Goal: Information Seeking & Learning: Learn about a topic

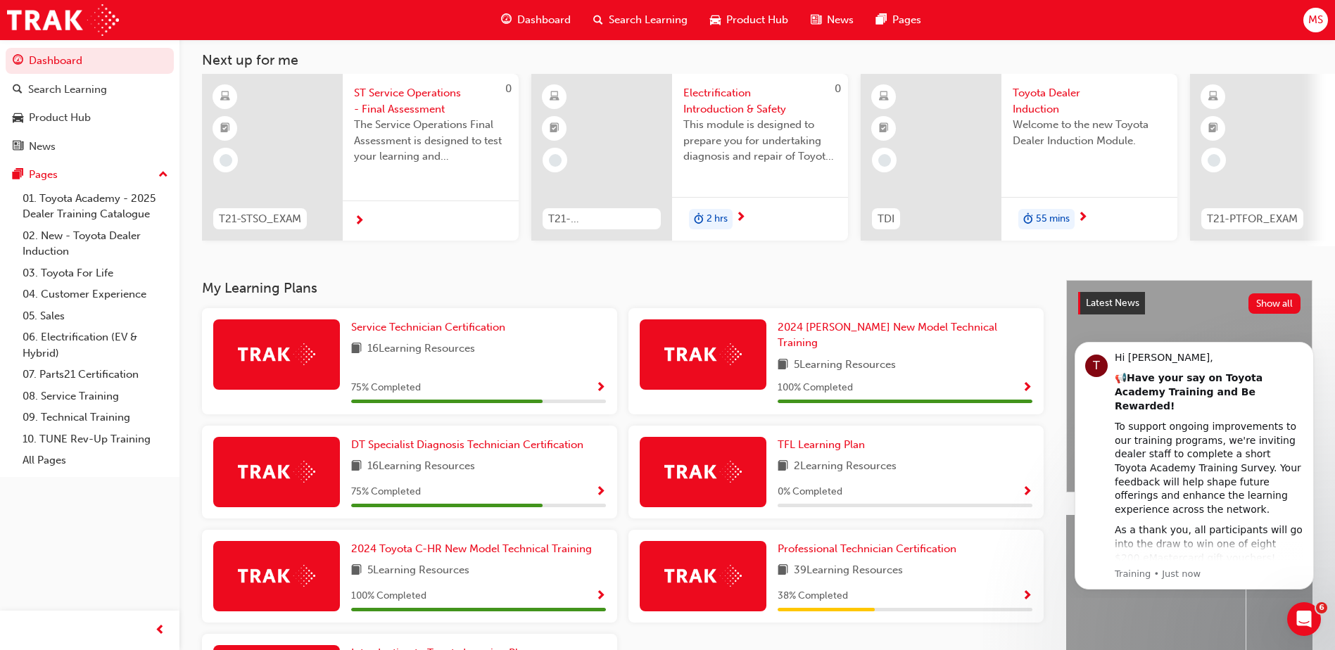
scroll to position [213, 0]
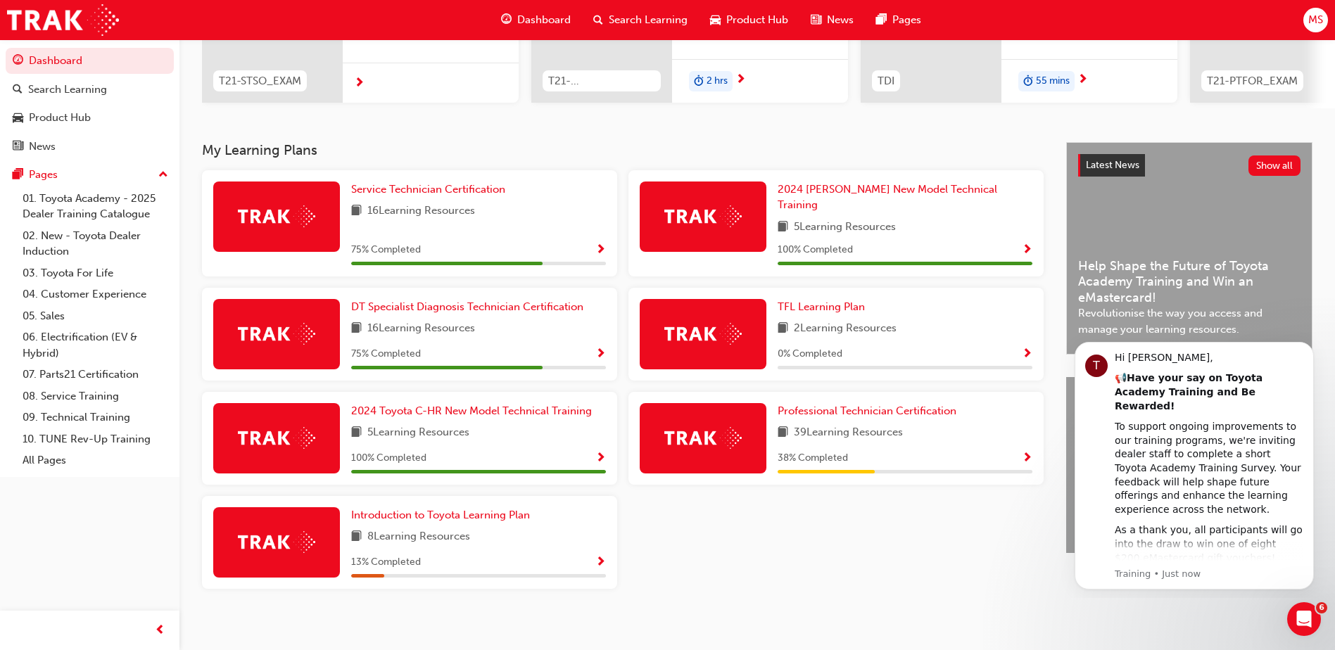
click at [1106, 600] on div "Latest News Show all Help Shape the Future of Toyota Academy Training and Win a…" at bounding box center [1189, 382] width 246 height 480
click at [1030, 542] on div "Service Technician Certification 16 Learning Resources 75 % Completed 2024 [PER…" at bounding box center [622, 385] width 853 height 430
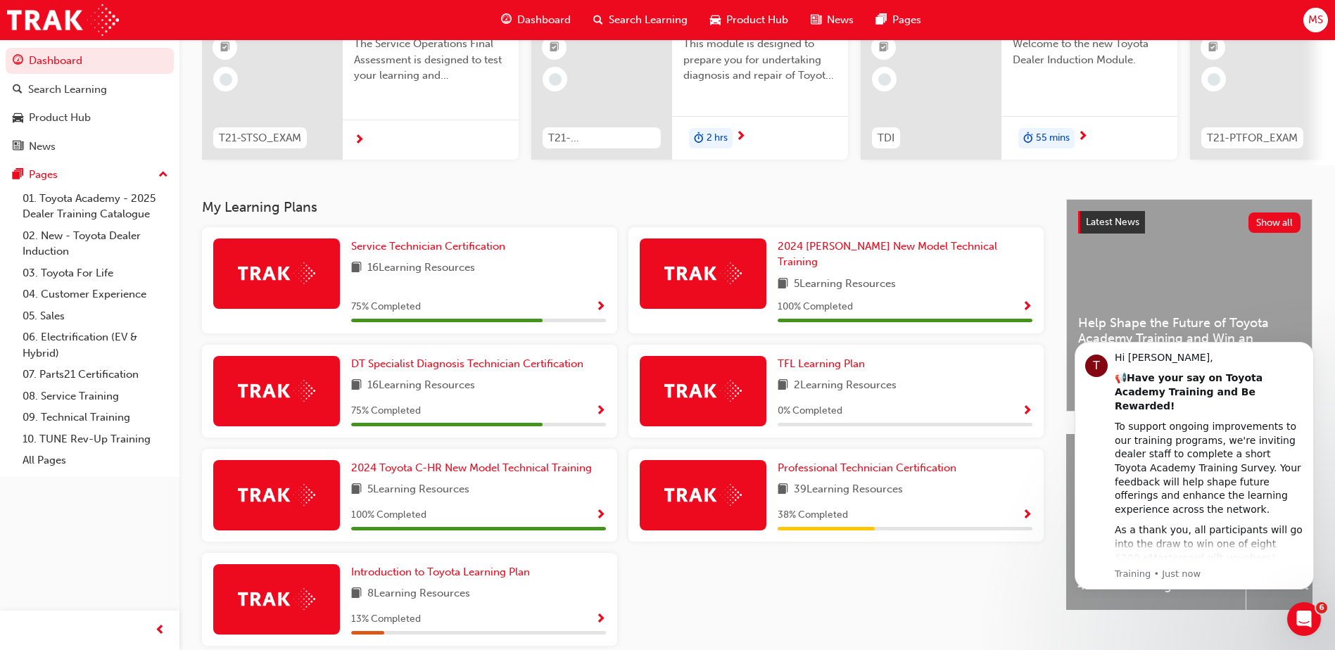
scroll to position [72, 0]
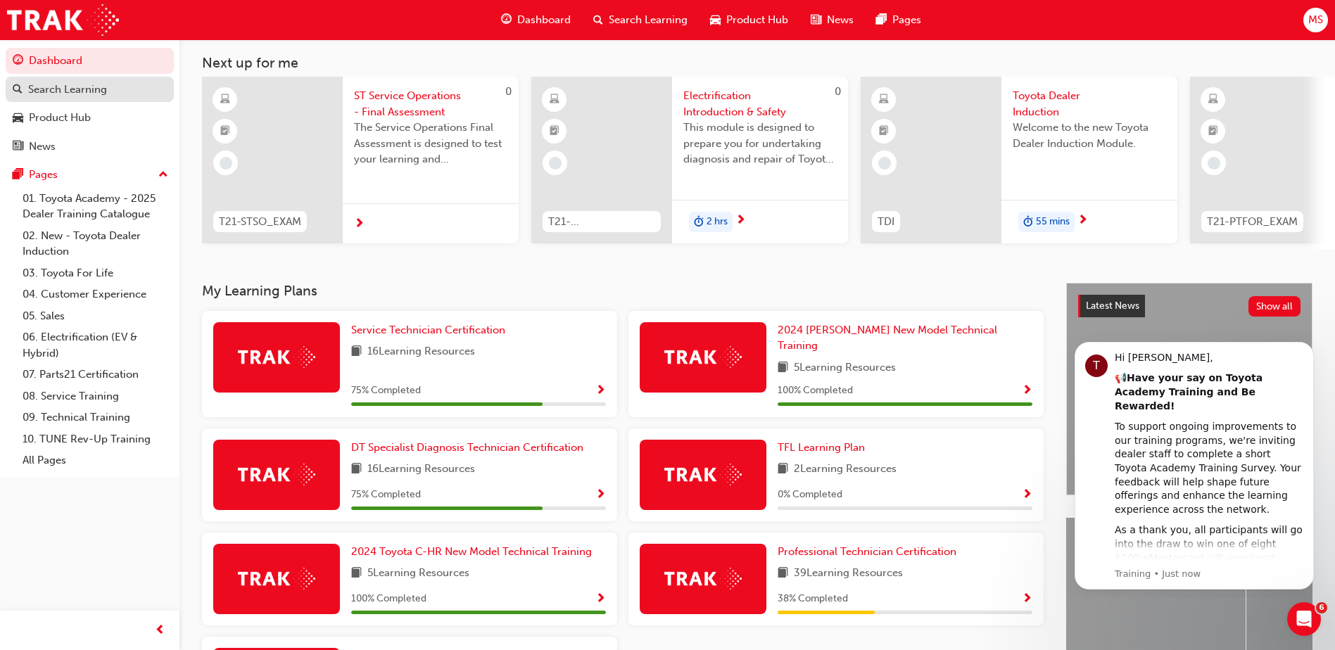
click at [84, 89] on div "Search Learning" at bounding box center [67, 90] width 79 height 16
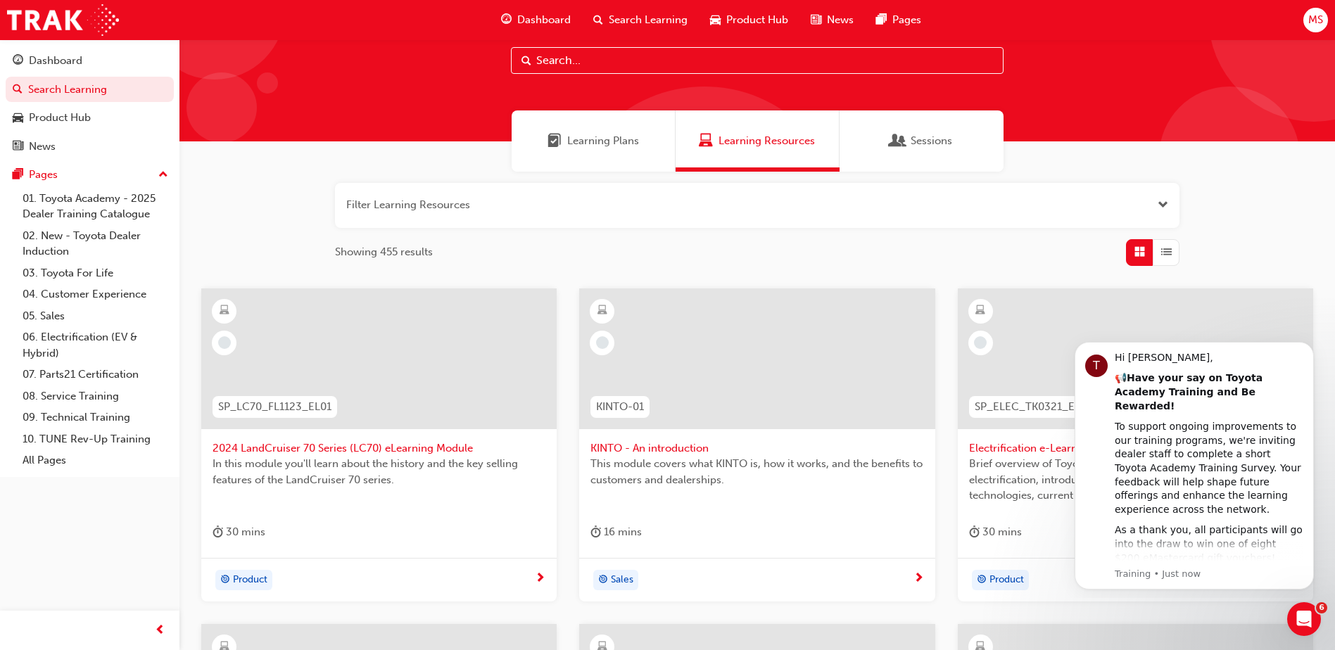
scroll to position [70, 0]
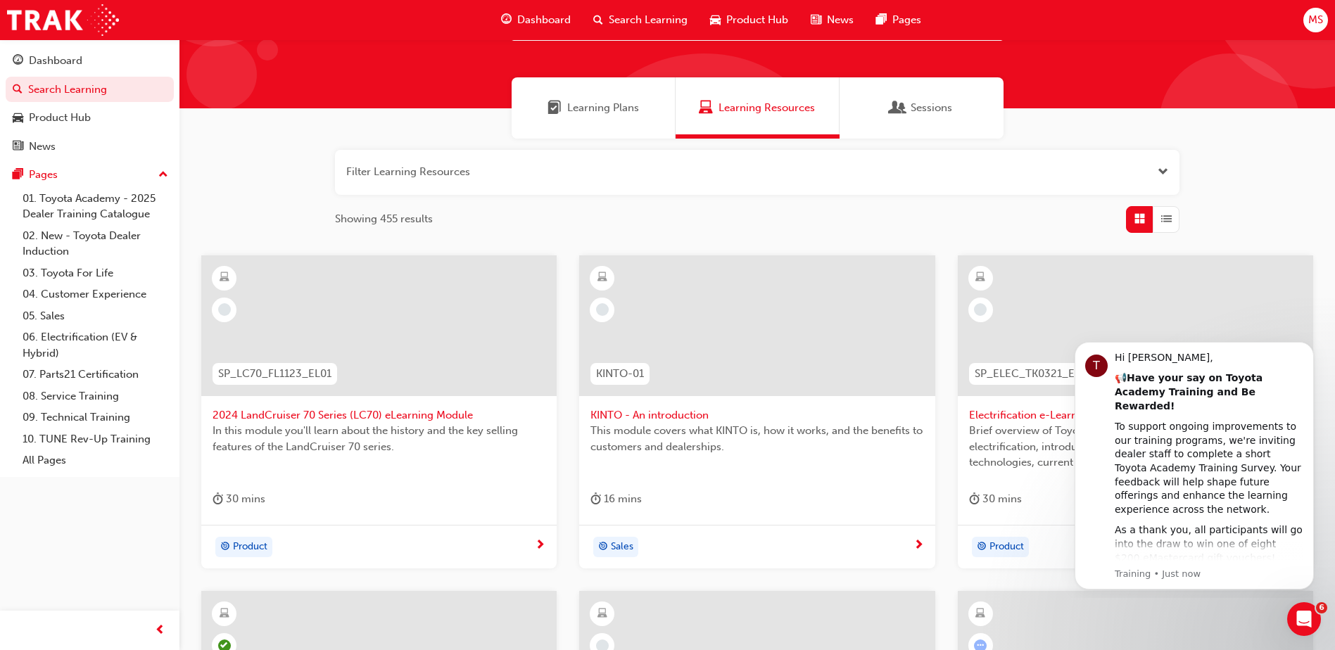
click at [425, 417] on span "2024 LandCruiser 70 Series (LC70) eLearning Module" at bounding box center [379, 415] width 333 height 16
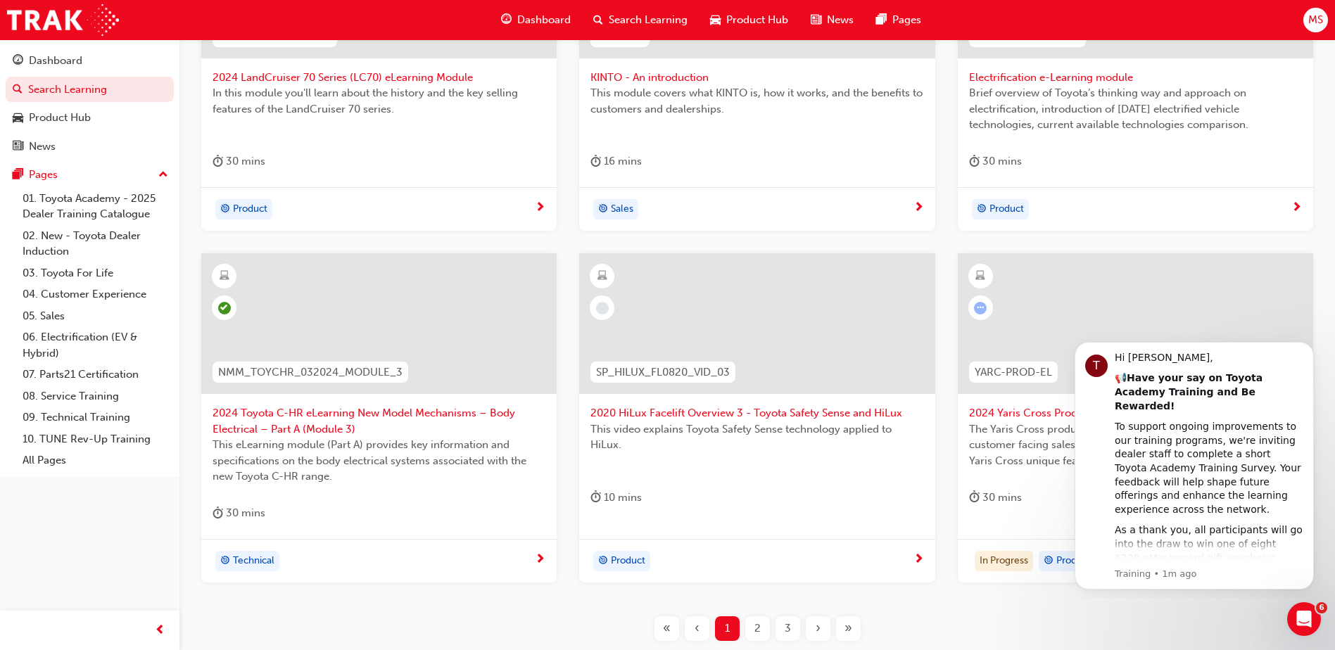
scroll to position [422, 0]
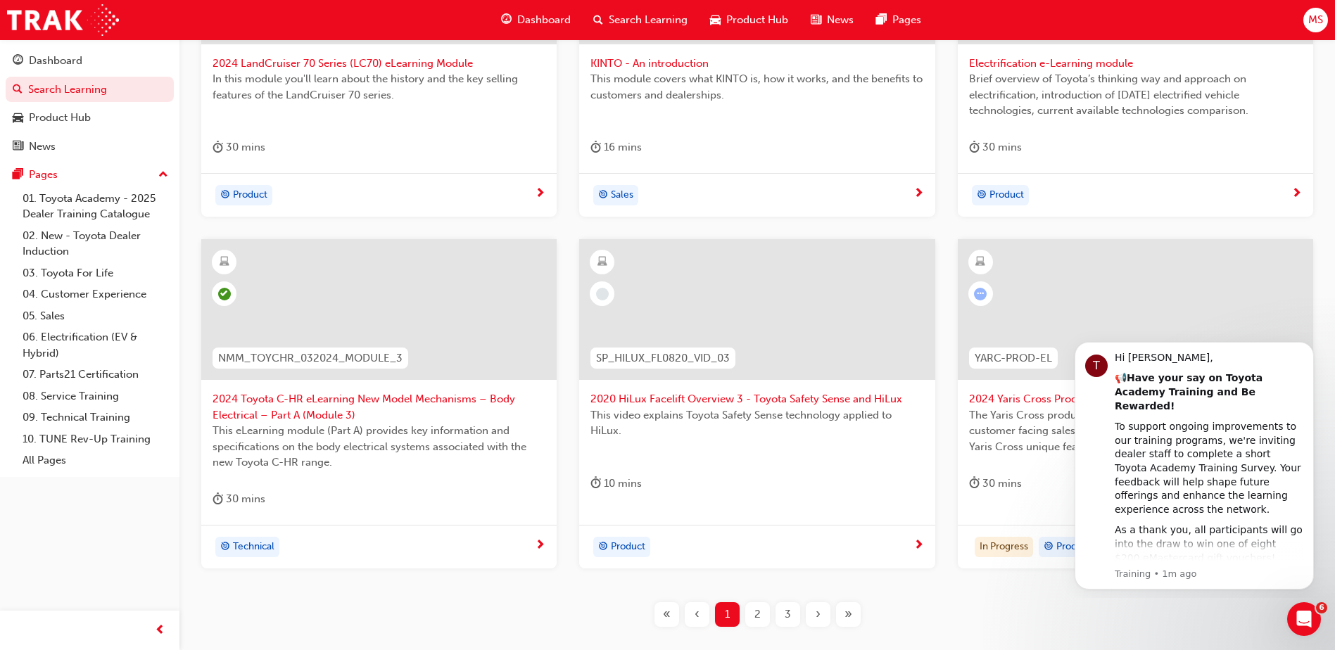
click at [337, 403] on span "2024 Toyota C-HR eLearning New Model Mechanisms – Body Electrical – Part A (Mod…" at bounding box center [379, 407] width 333 height 32
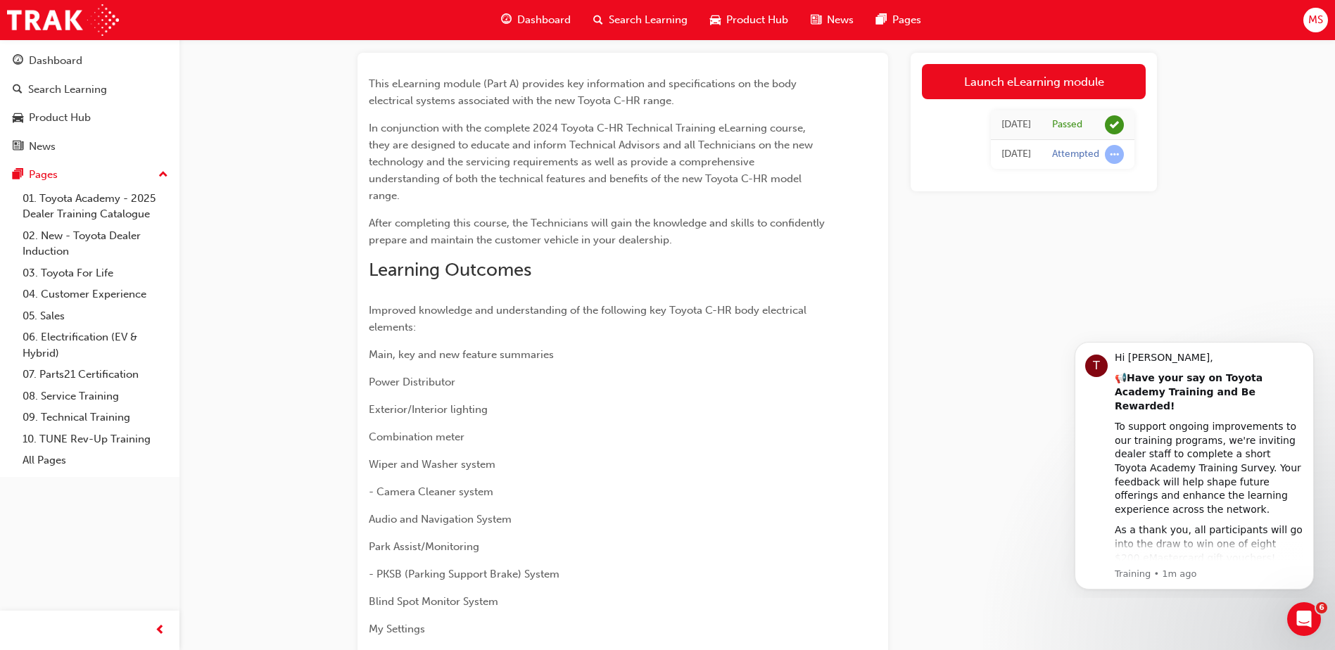
scroll to position [87, 0]
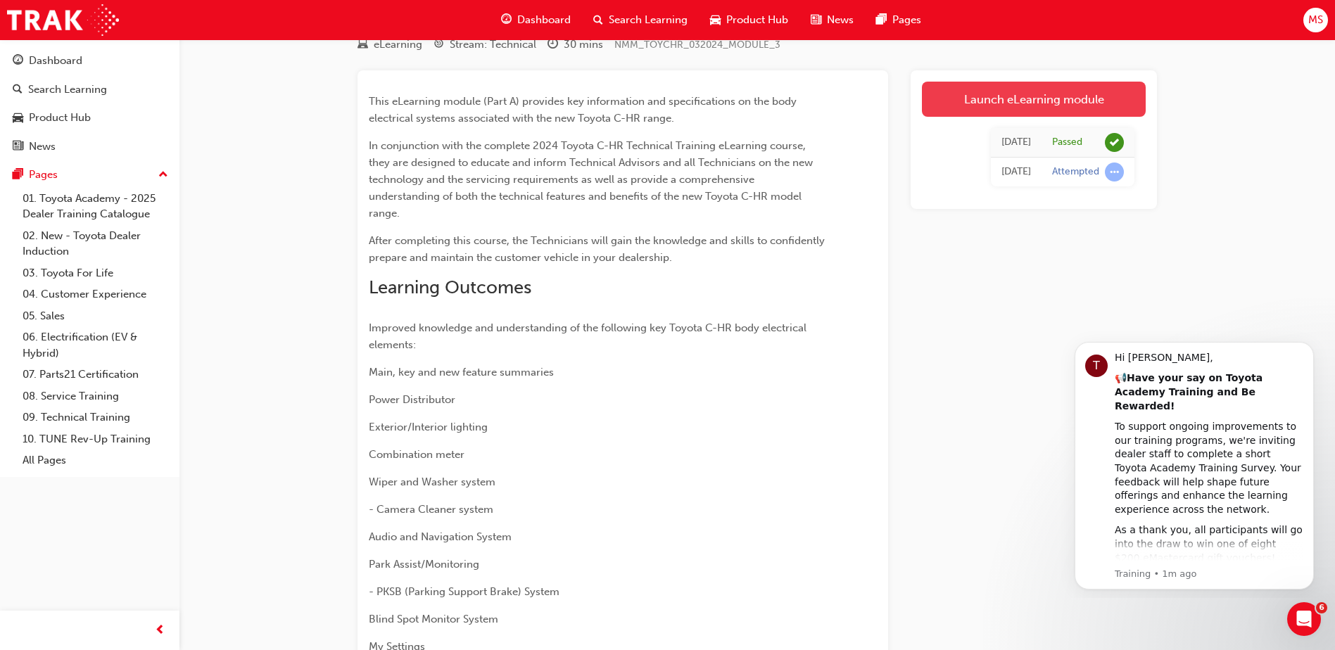
click at [1017, 95] on link "Launch eLearning module" at bounding box center [1034, 99] width 224 height 35
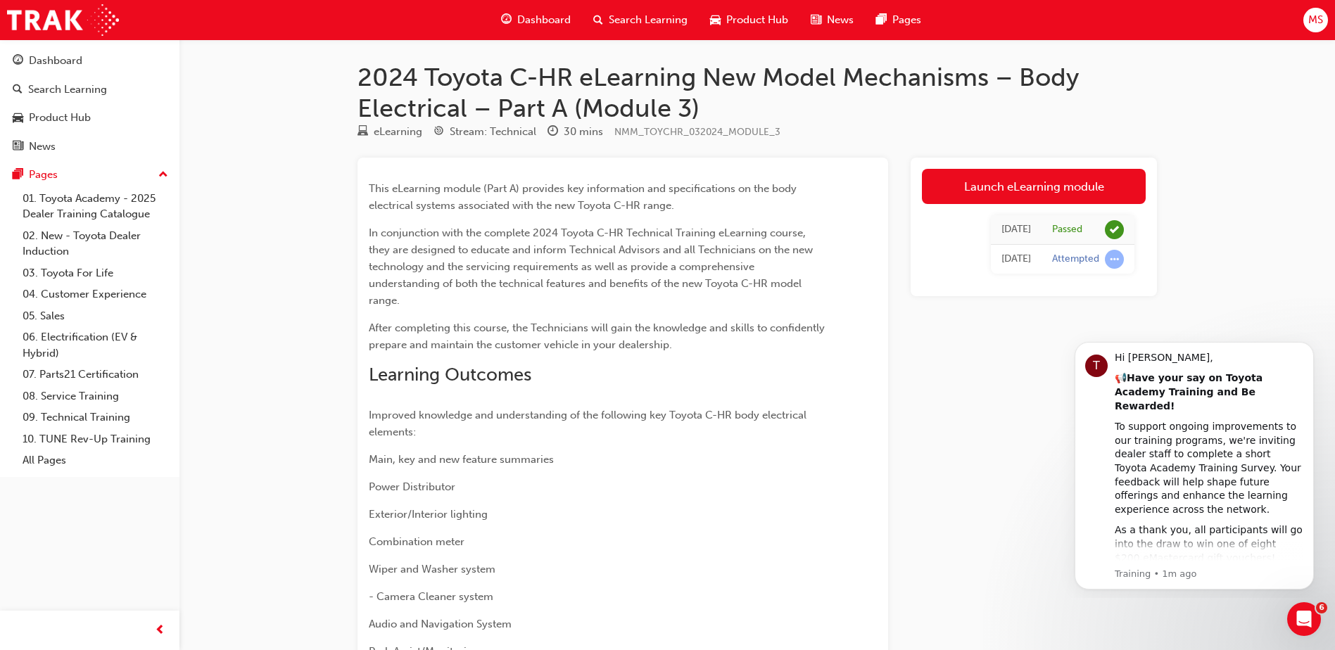
click at [999, 507] on div "Launch eLearning module Wed 23 Apr 2025 Passed Wed 26 Mar 2025 Attempted" at bounding box center [1034, 478] width 246 height 641
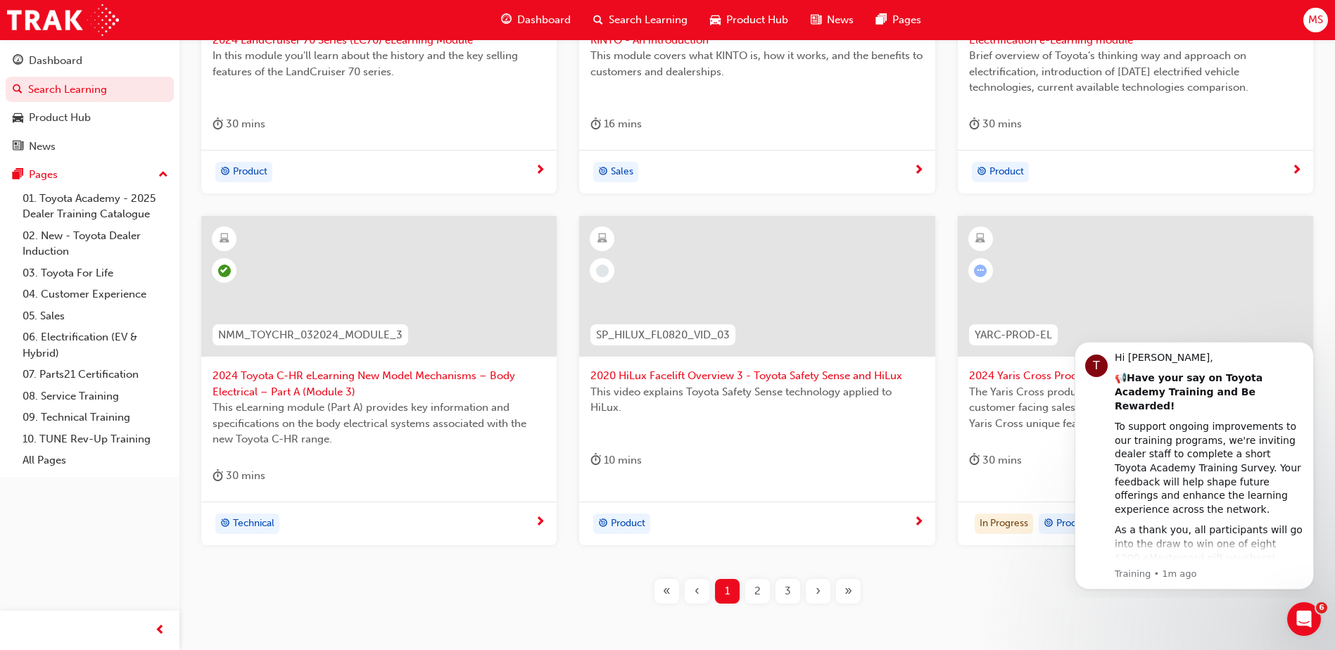
scroll to position [513, 0]
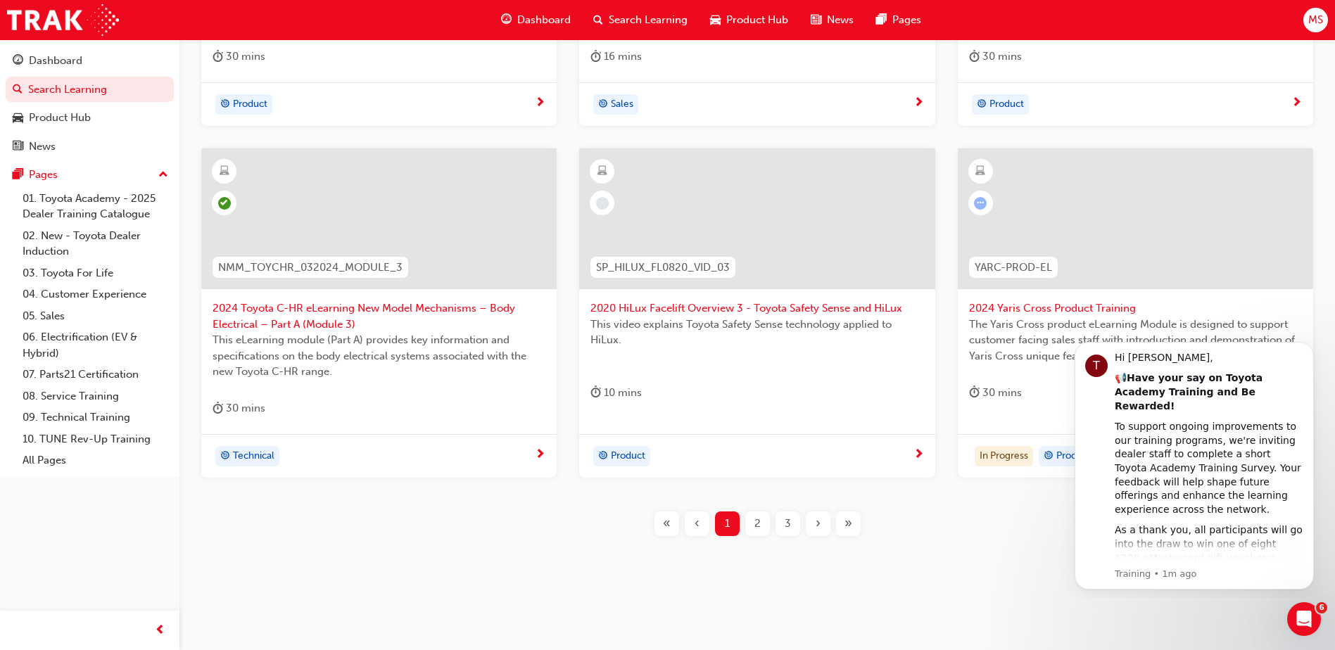
click at [755, 517] on span "2" at bounding box center [757, 524] width 6 height 16
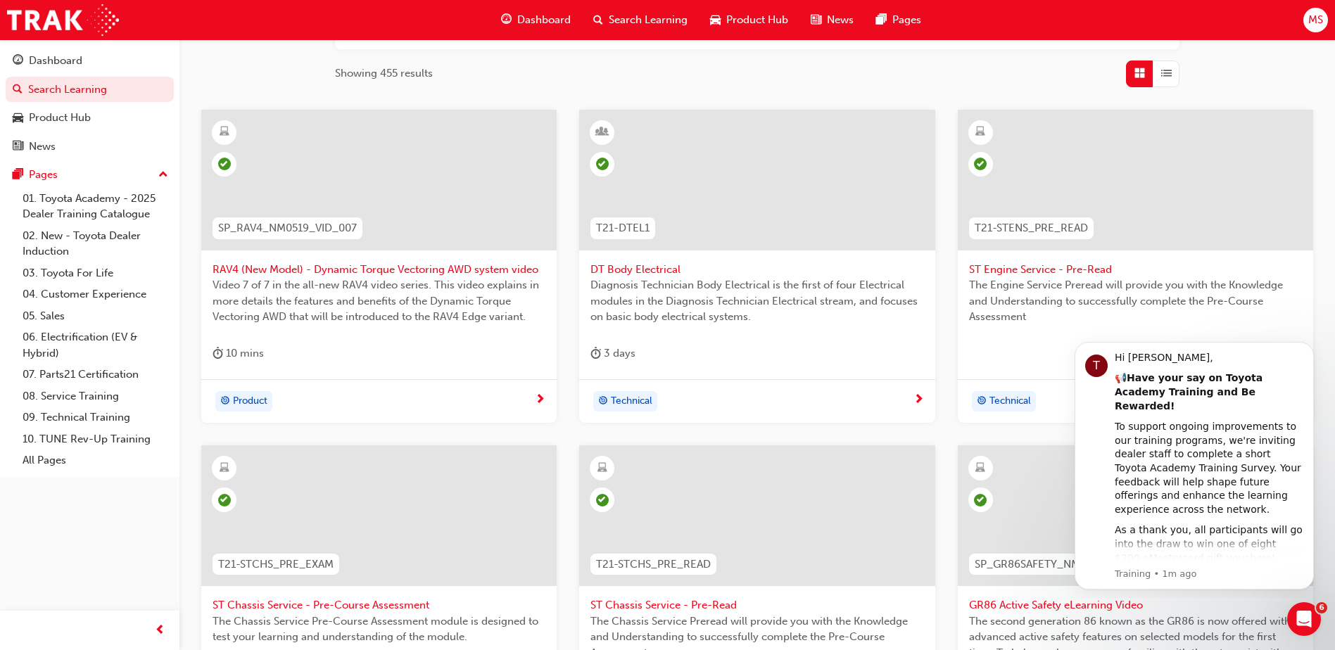
scroll to position [146, 0]
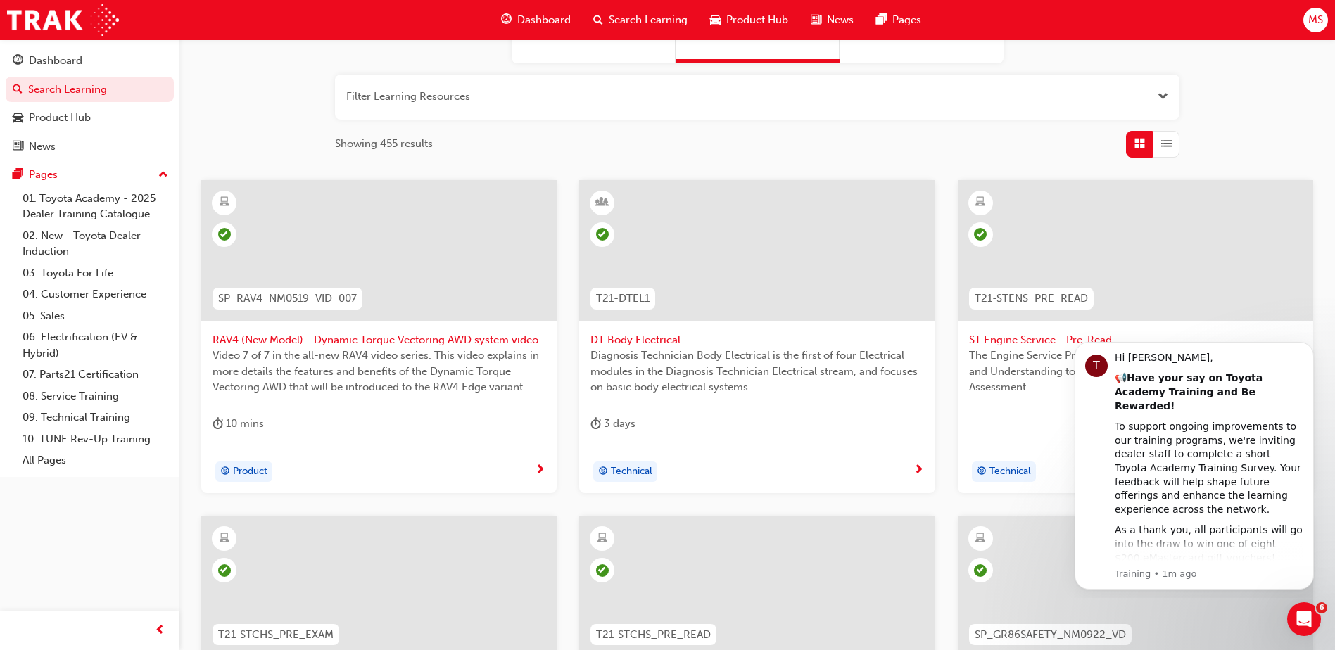
click at [641, 340] on span "DT Body Electrical" at bounding box center [756, 340] width 333 height 16
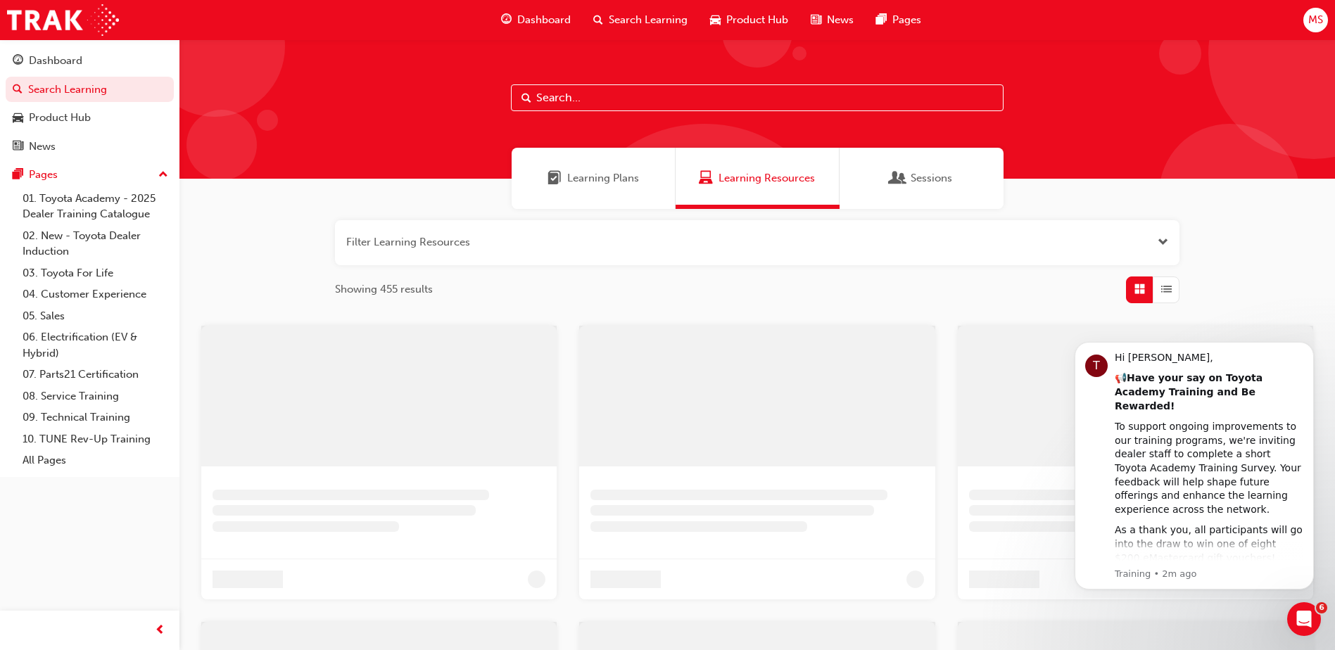
scroll to position [146, 0]
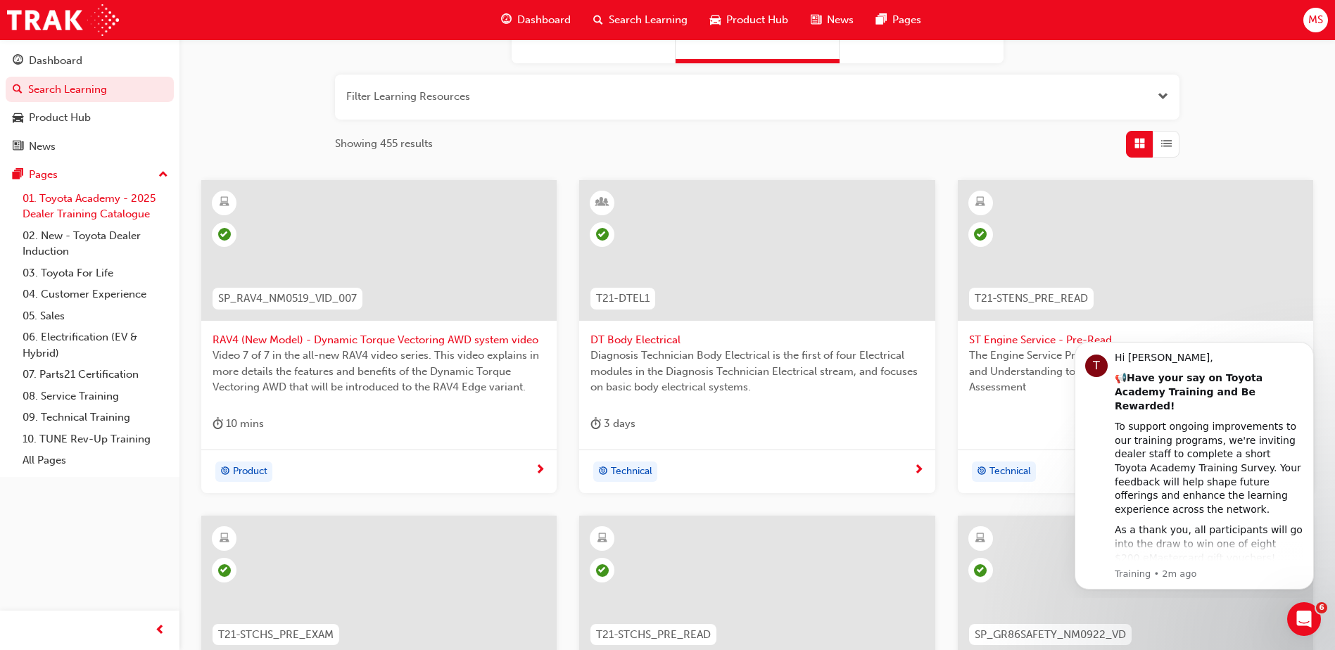
click at [70, 201] on link "01. Toyota Academy - 2025 Dealer Training Catalogue" at bounding box center [95, 206] width 157 height 37
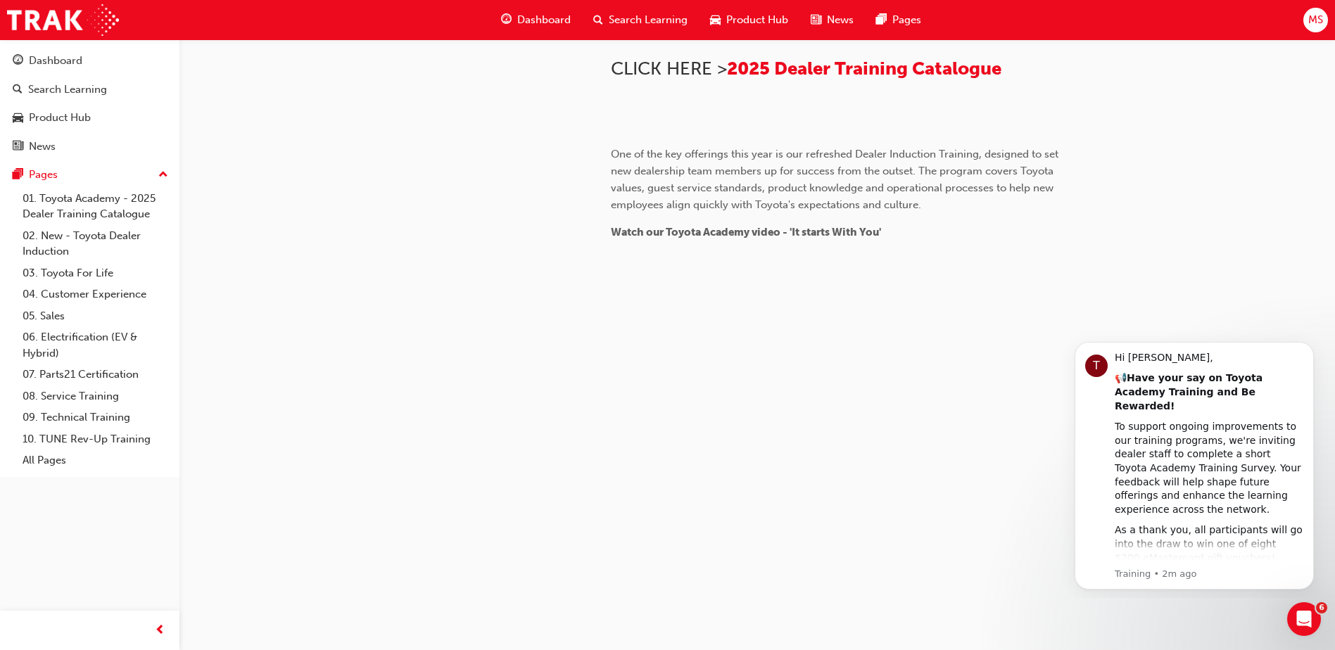
scroll to position [1290, 0]
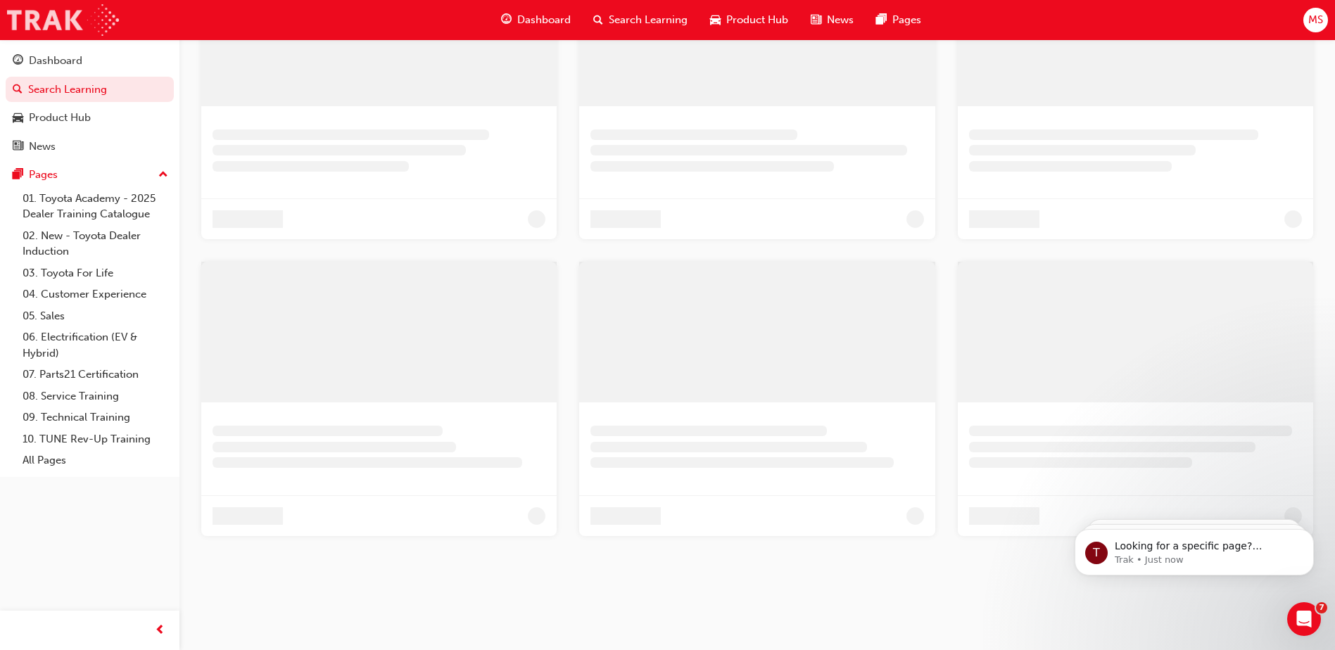
scroll to position [146, 0]
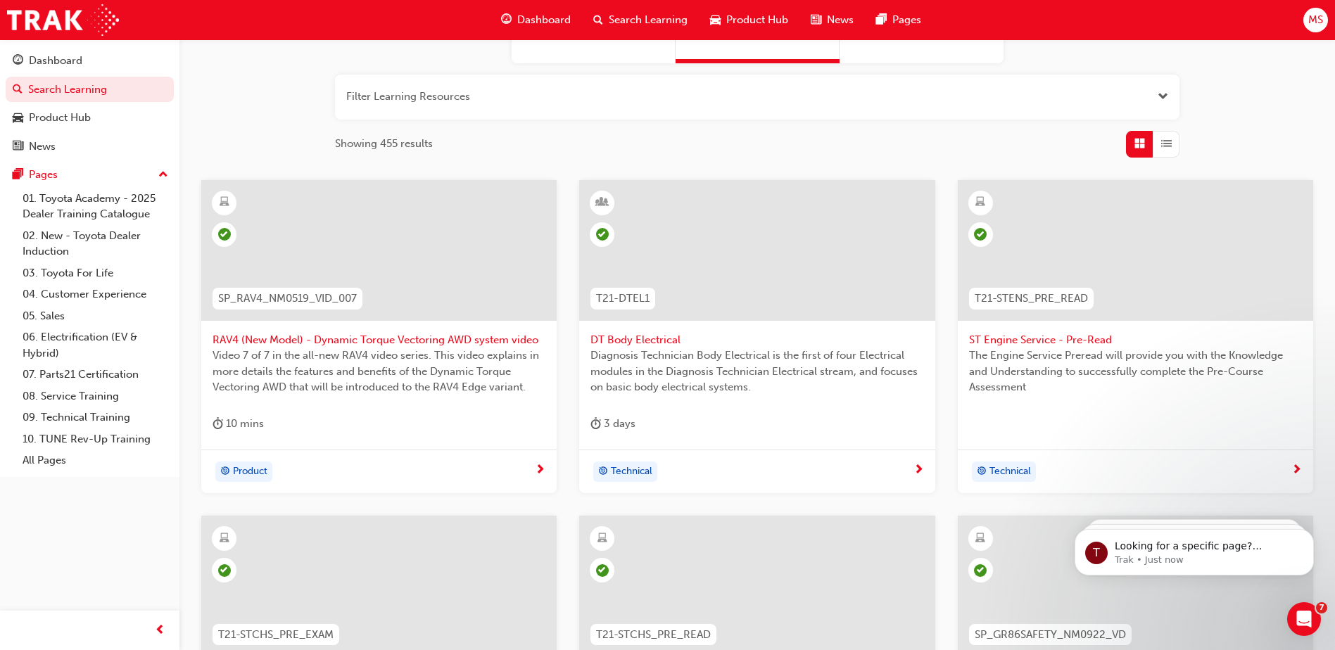
click at [747, 18] on span "Product Hub" at bounding box center [757, 20] width 62 height 16
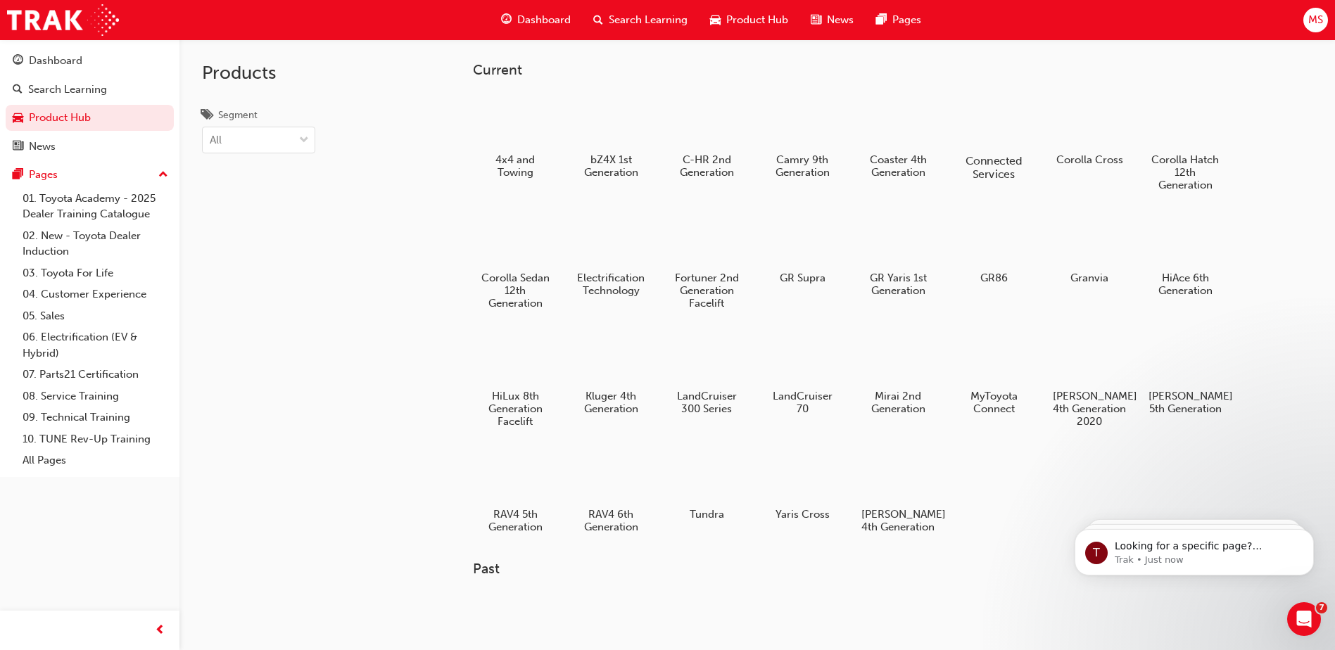
click at [1000, 114] on div at bounding box center [994, 120] width 78 height 56
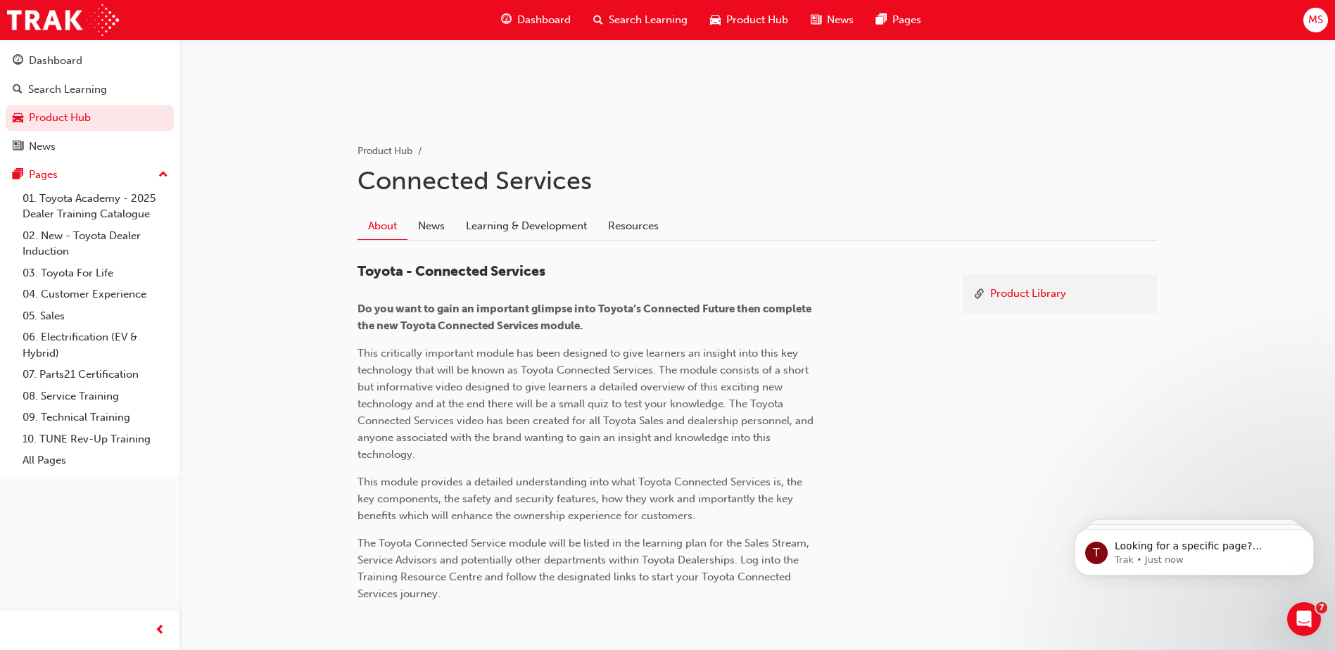
scroll to position [266, 0]
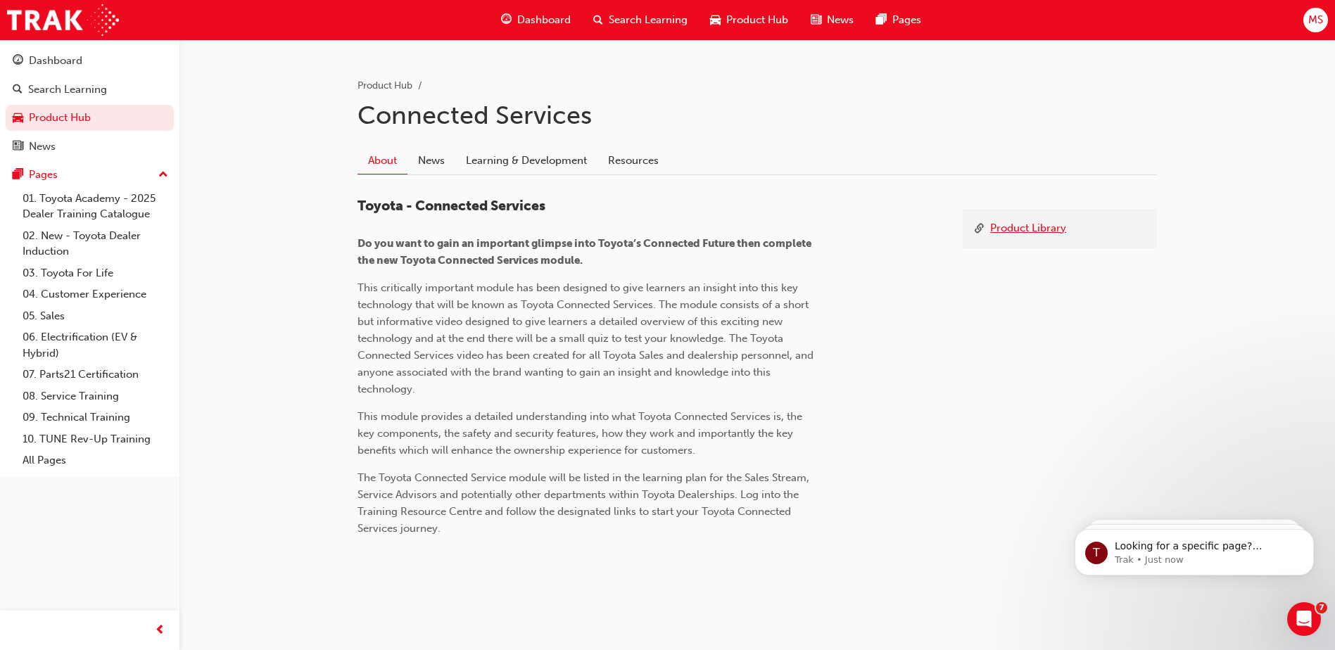
click at [1033, 232] on link "Product Library" at bounding box center [1028, 229] width 76 height 18
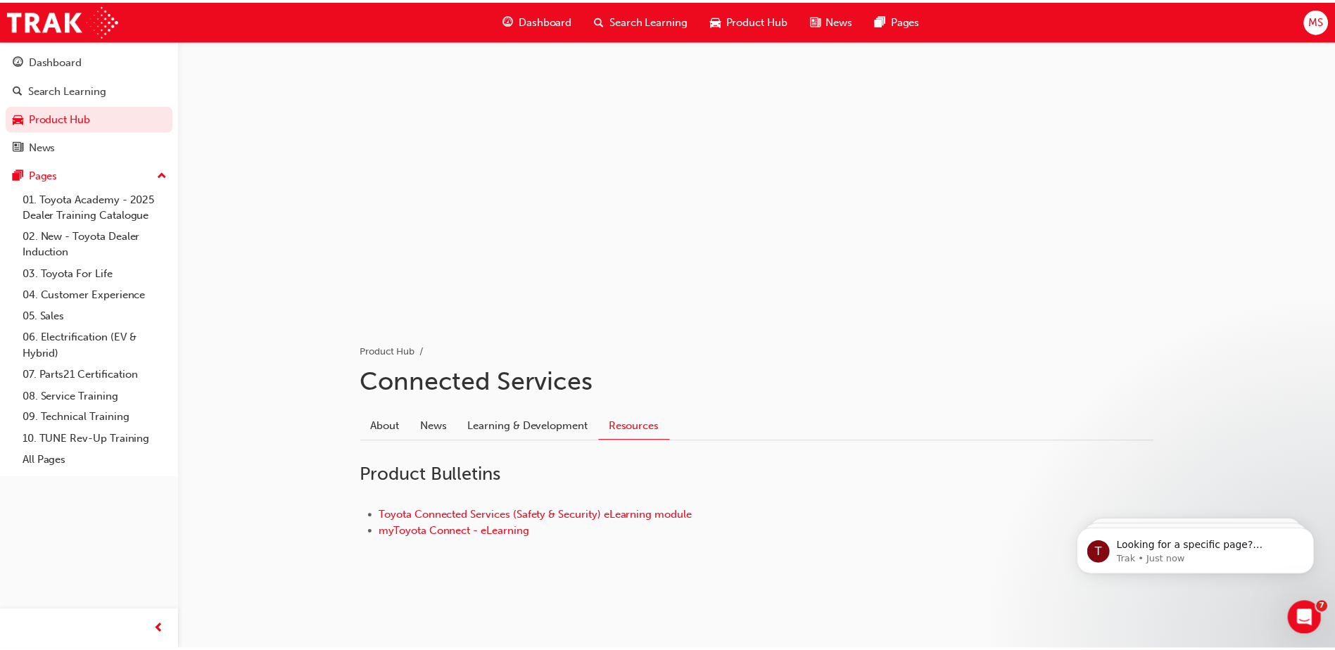
scroll to position [266, 0]
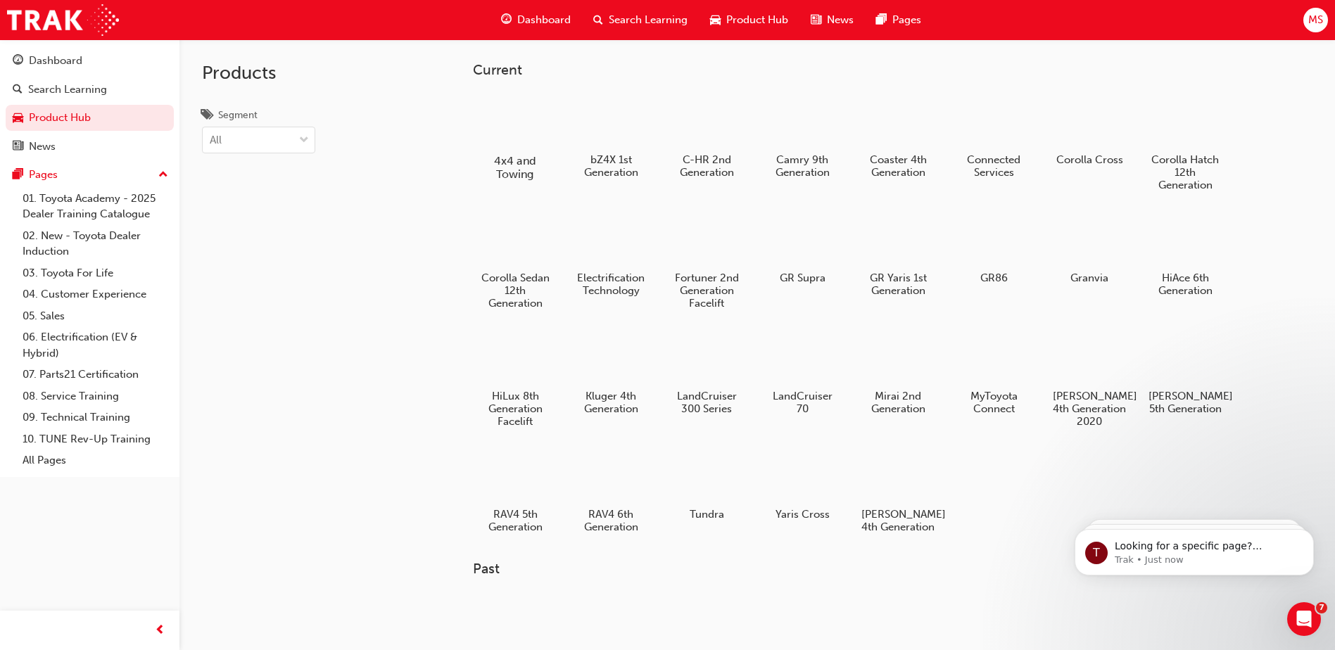
click at [521, 123] on div at bounding box center [515, 120] width 78 height 56
click at [1184, 245] on div at bounding box center [1185, 238] width 78 height 56
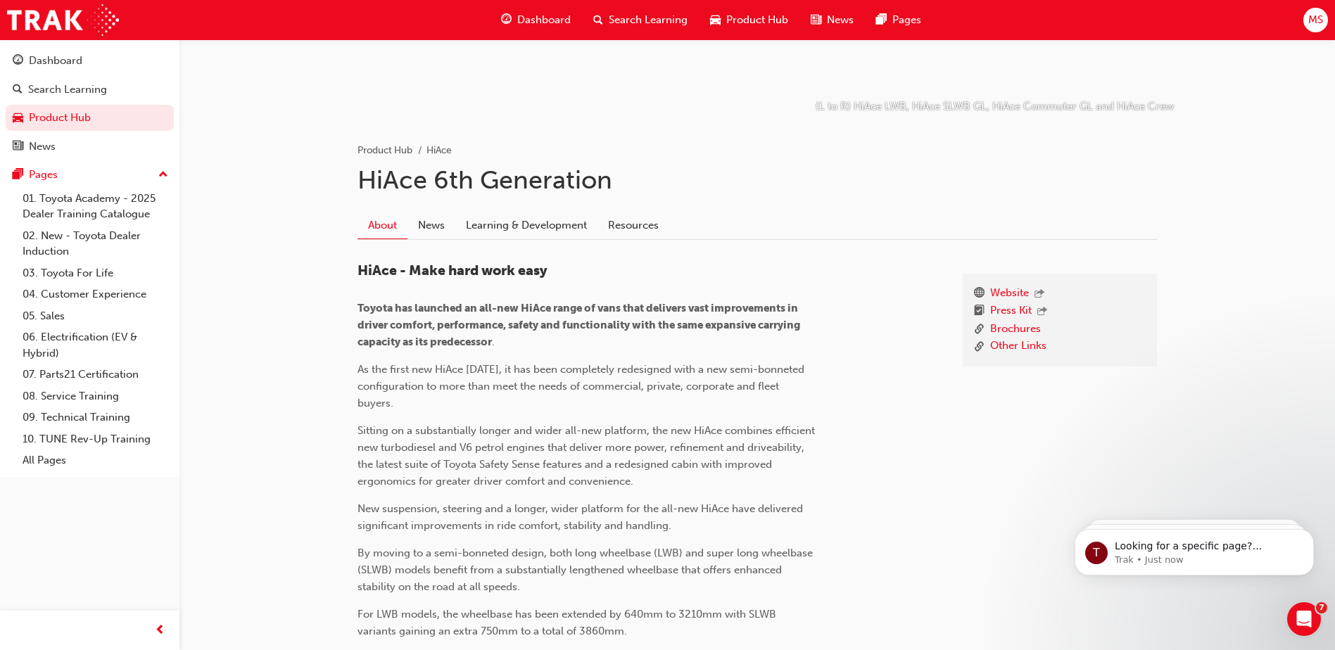
scroll to position [211, 0]
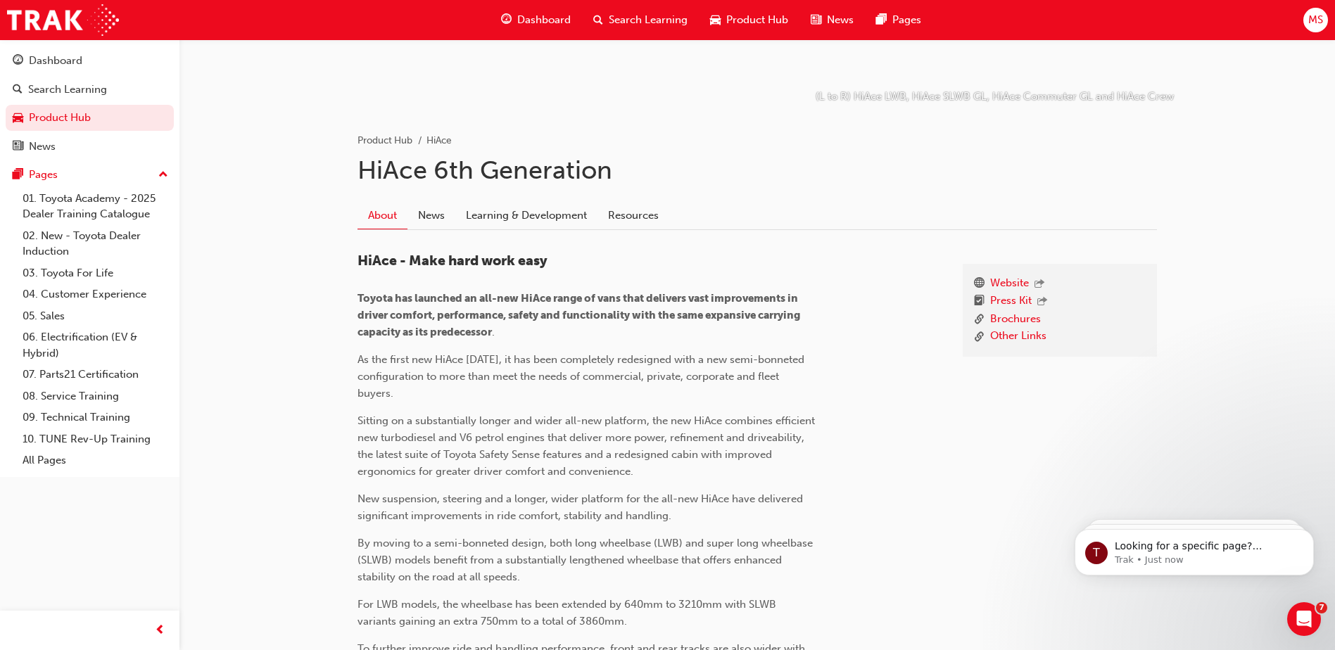
click at [545, 216] on link "Learning & Development" at bounding box center [526, 215] width 142 height 27
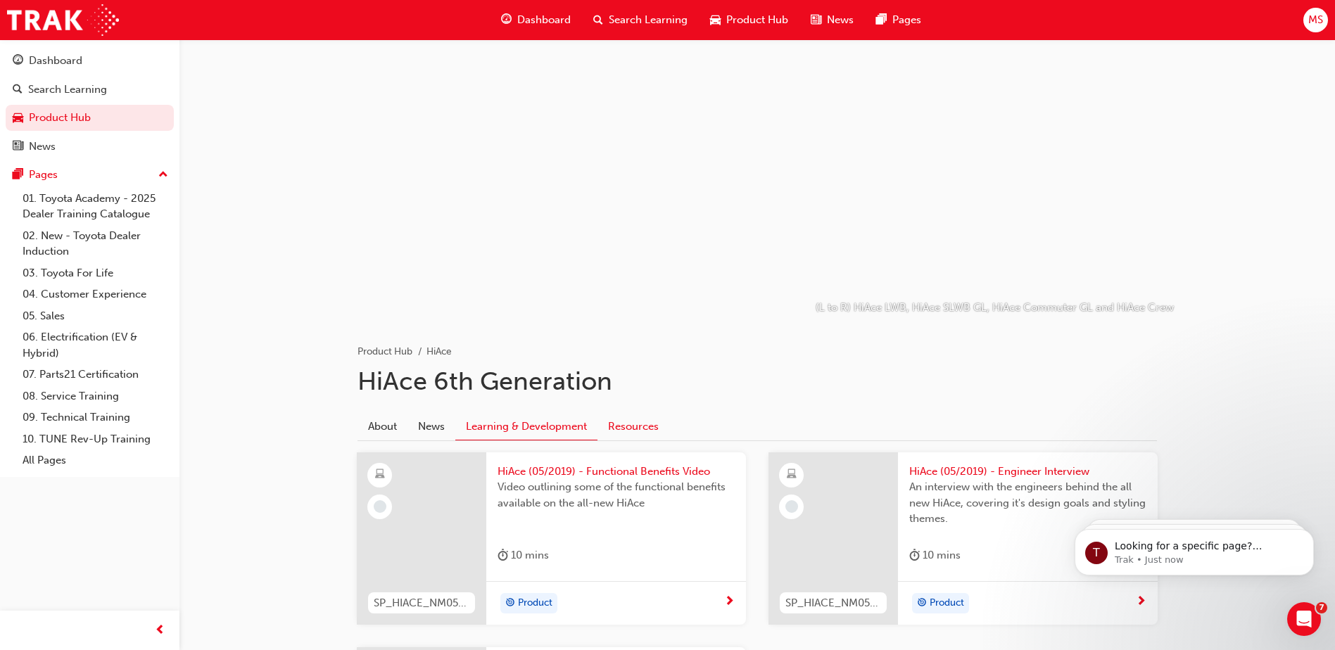
click at [626, 423] on link "Resources" at bounding box center [633, 426] width 72 height 27
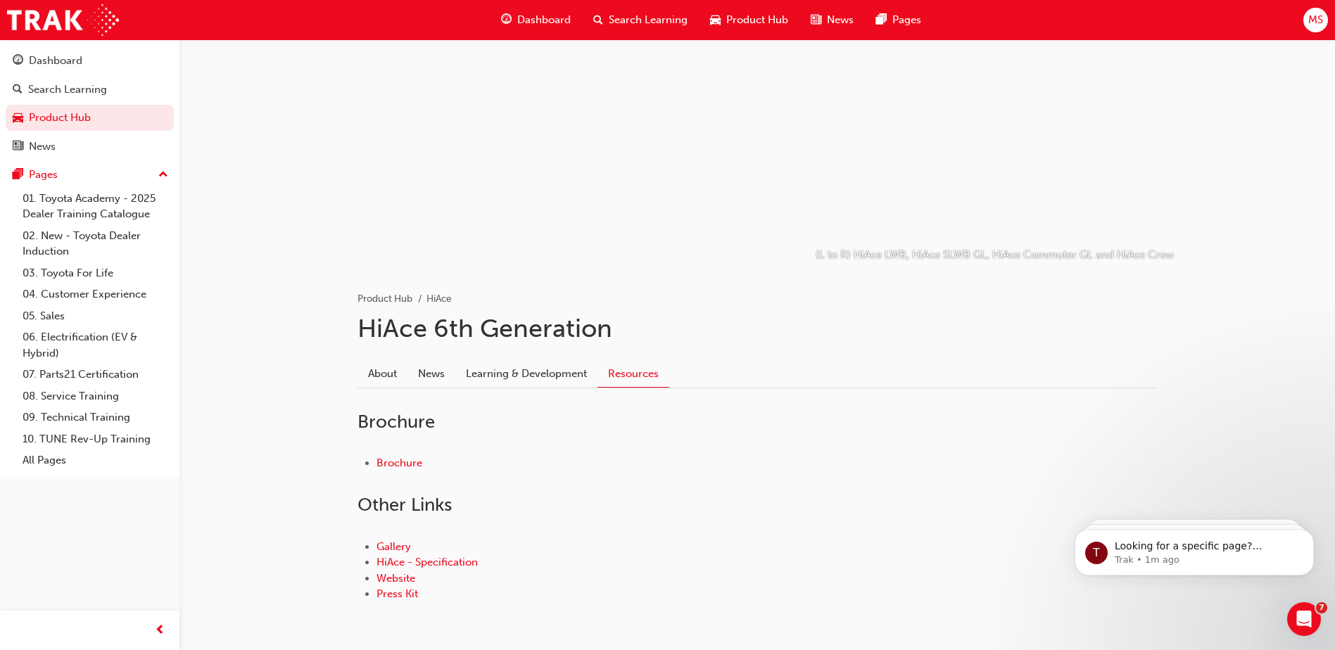
scroll to position [108, 0]
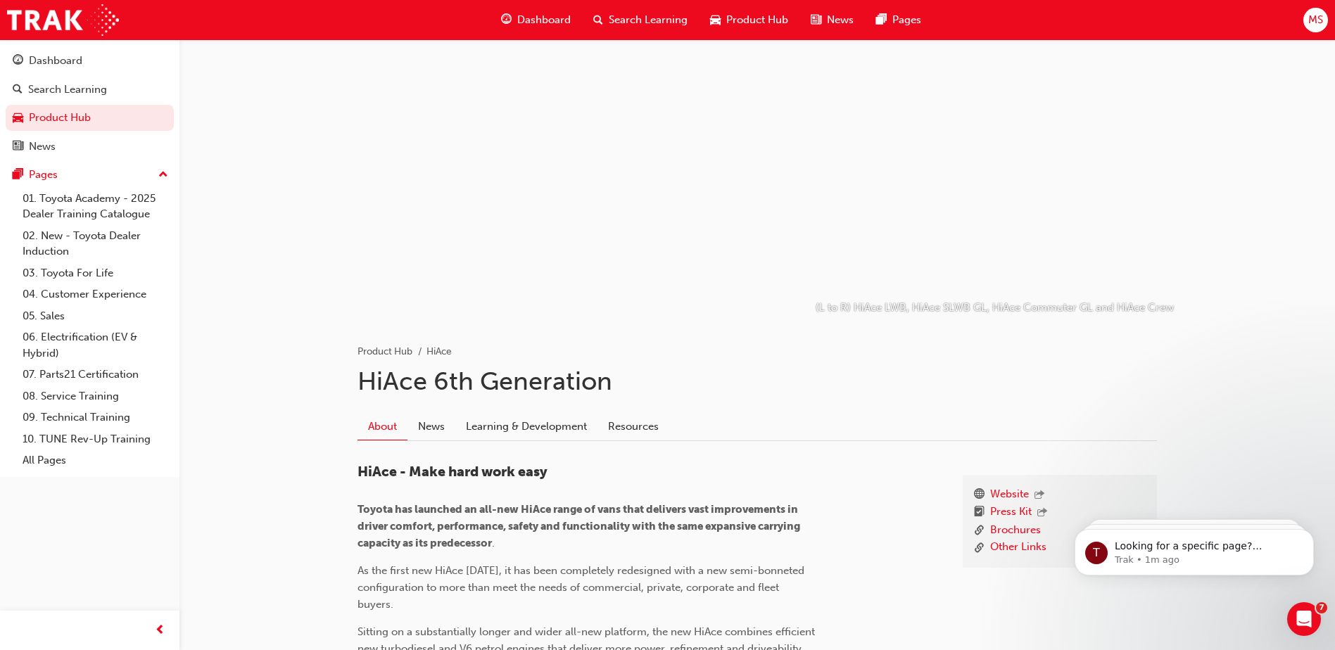
scroll to position [211, 0]
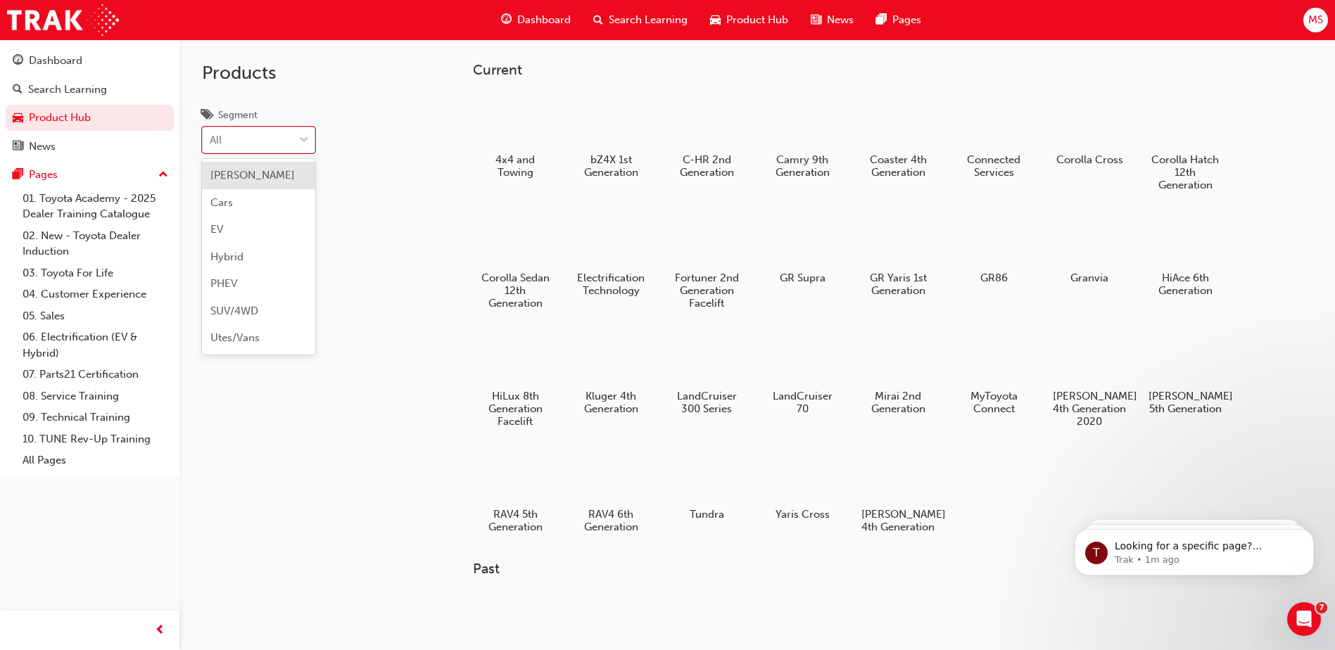
click at [305, 139] on span "down-icon" at bounding box center [304, 141] width 10 height 18
click at [211, 139] on input "Segment option BEV focused, 1 of 7. 7 results available. Use Up and Down to cho…" at bounding box center [210, 140] width 1 height 12
click at [383, 203] on div "Products Segment All" at bounding box center [294, 364] width 231 height 650
click at [804, 351] on div at bounding box center [803, 357] width 78 height 56
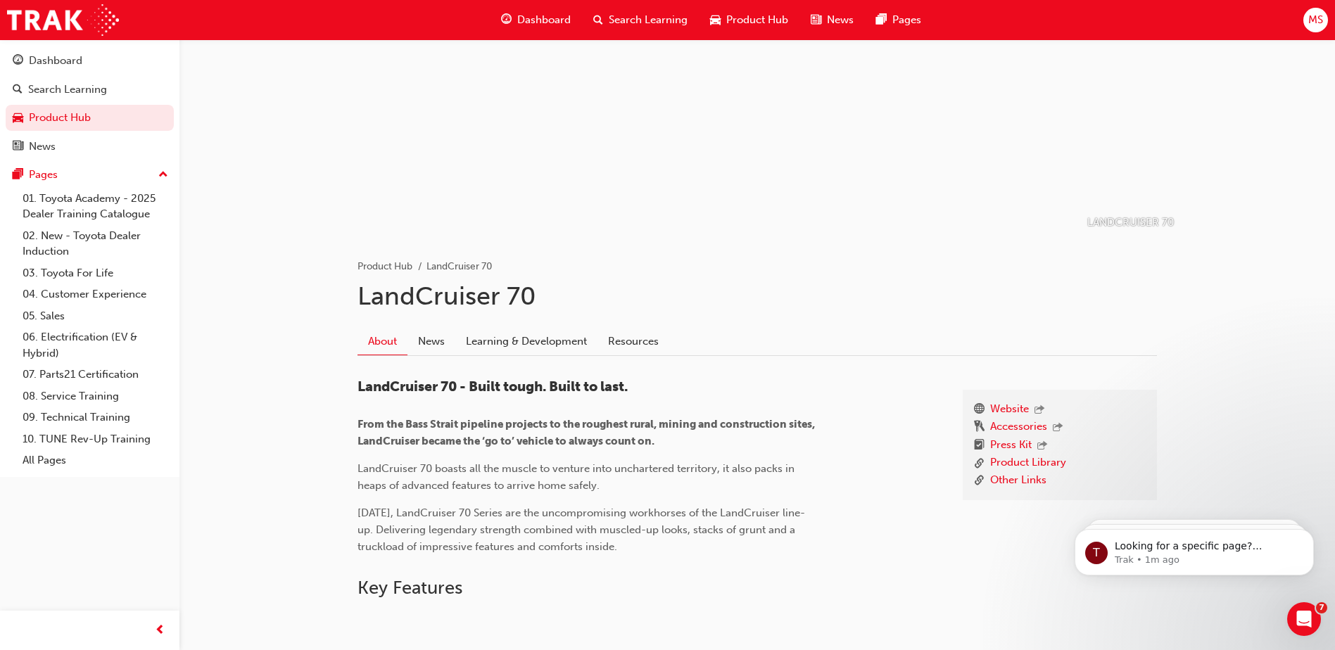
scroll to position [211, 0]
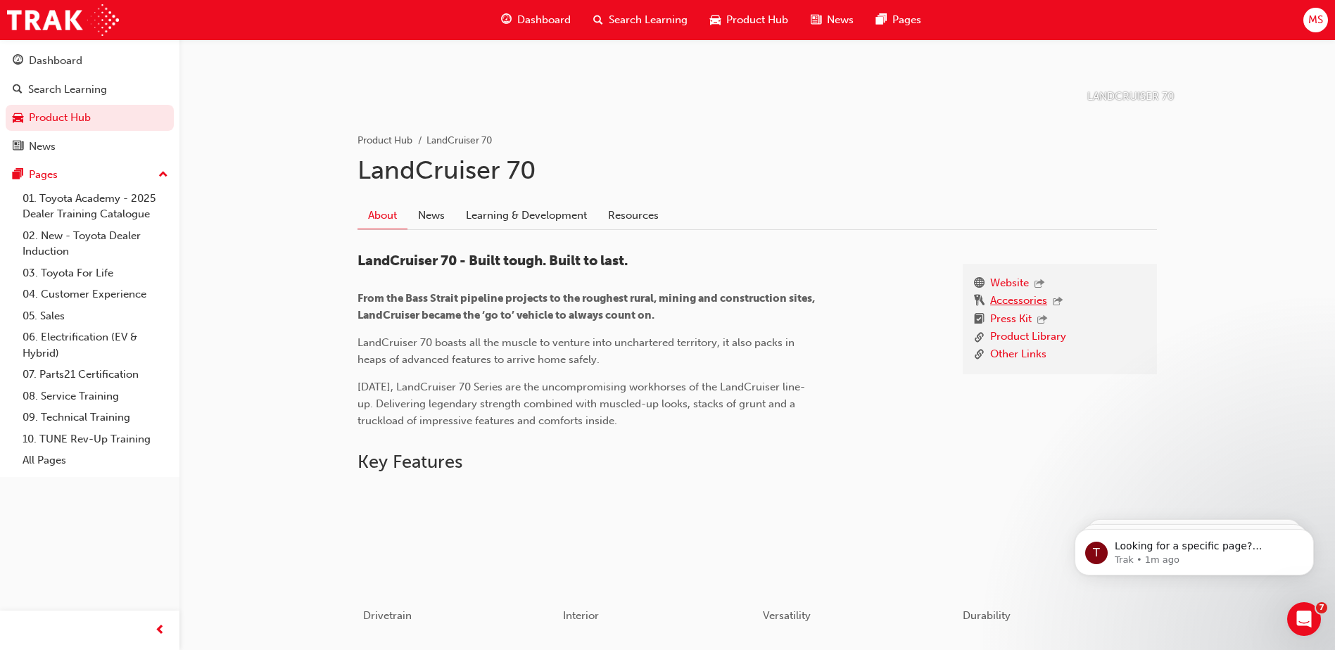
click at [1011, 305] on link "Accessories" at bounding box center [1018, 302] width 57 height 18
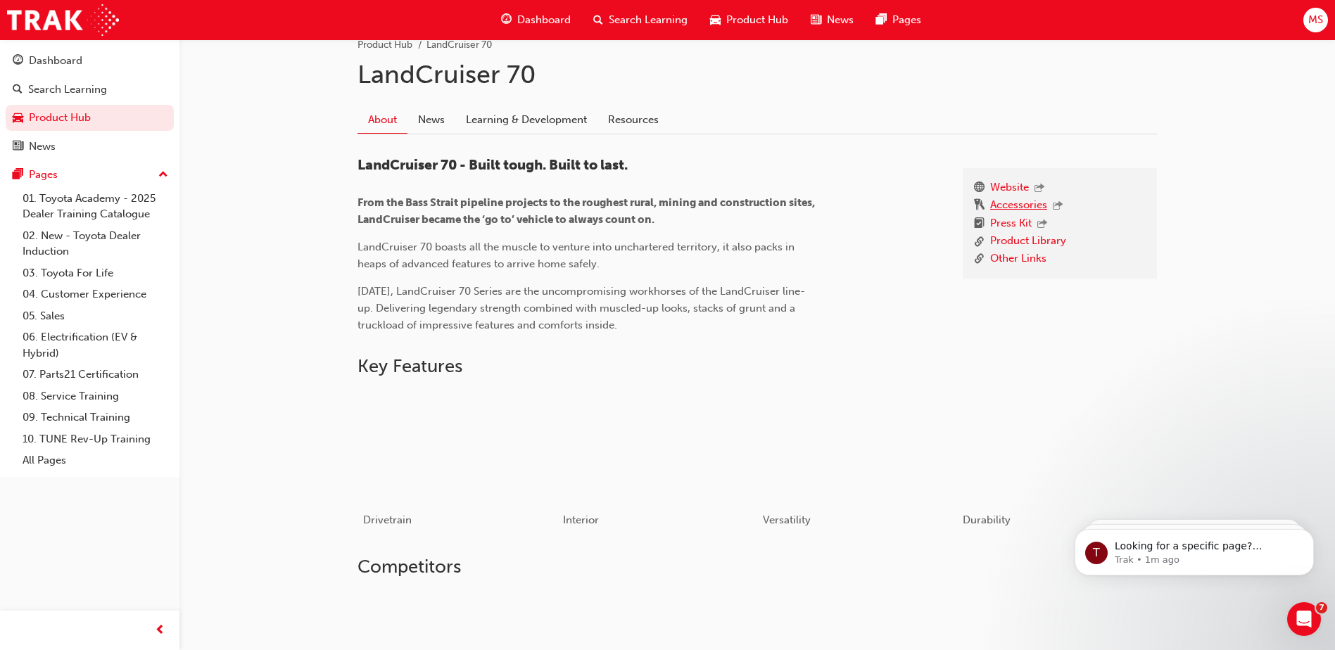
scroll to position [303, 0]
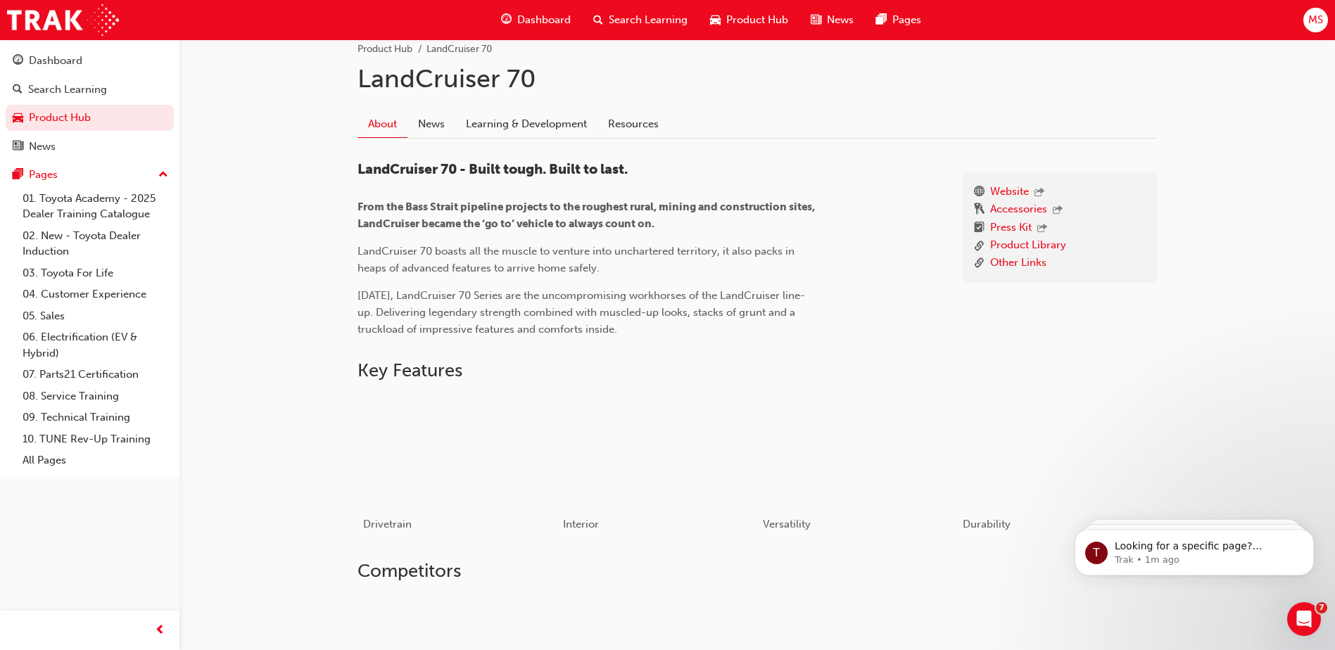
click at [1059, 209] on span "outbound-icon" at bounding box center [1058, 211] width 10 height 12
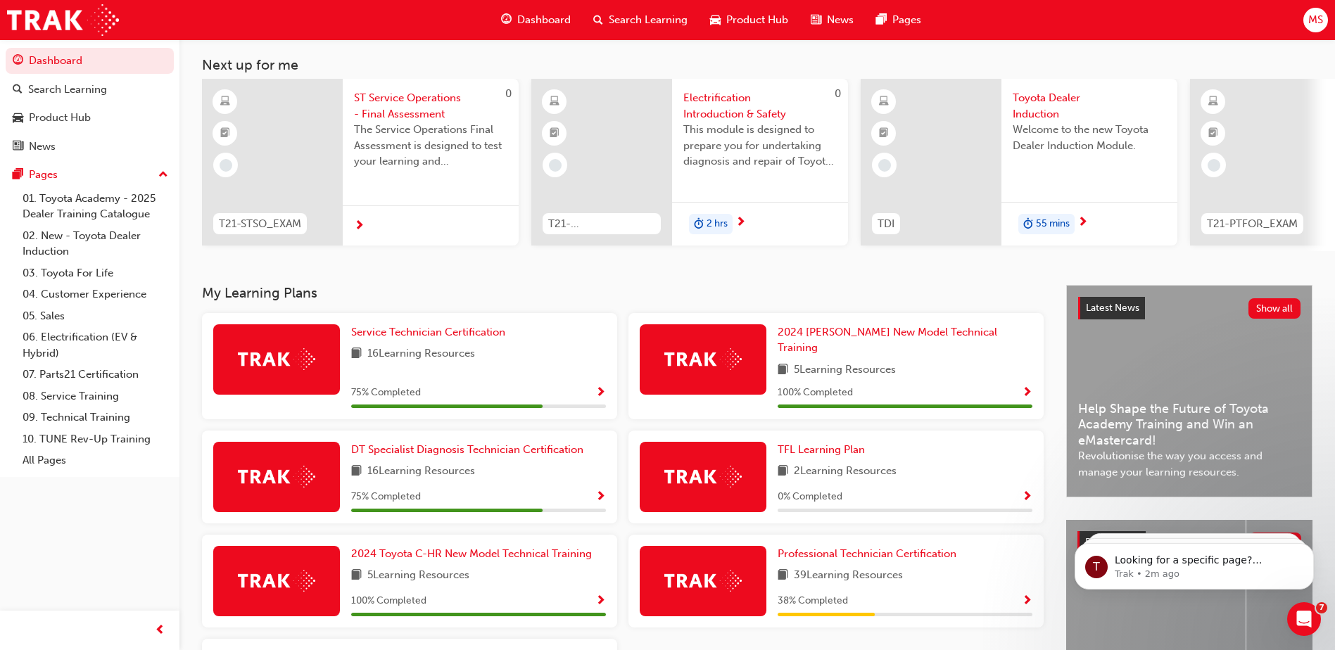
scroll to position [211, 0]
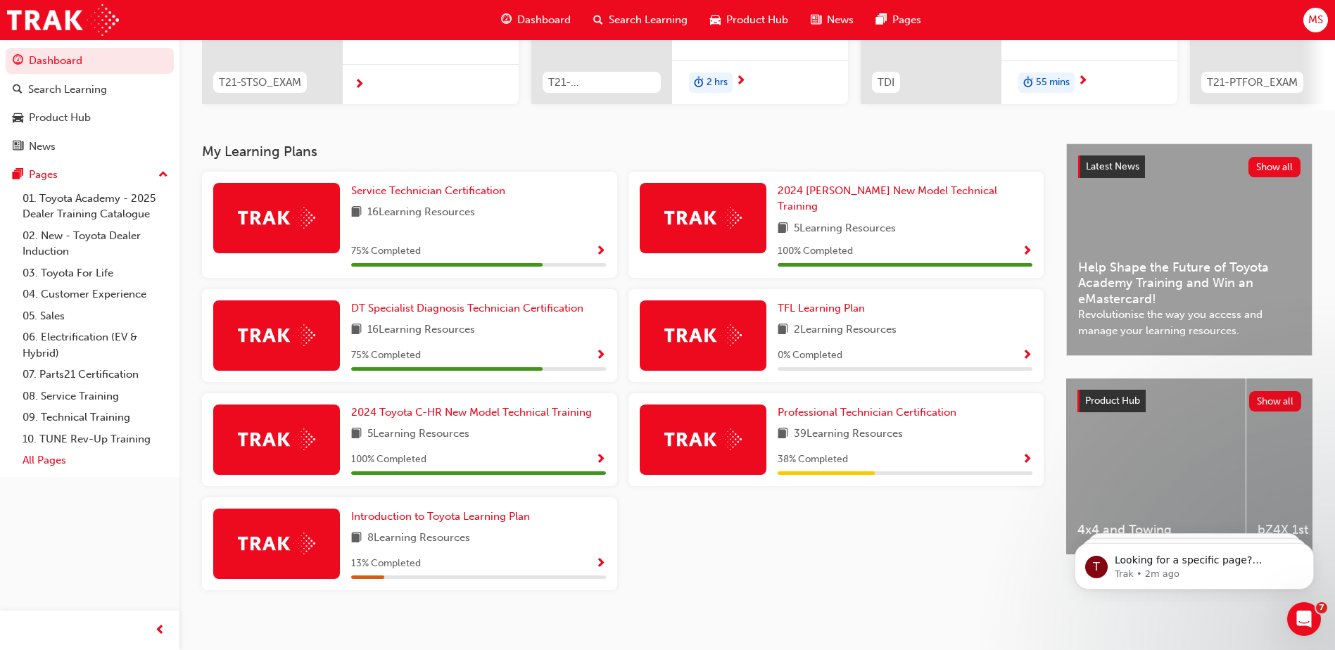
click at [46, 463] on link "All Pages" at bounding box center [95, 461] width 157 height 22
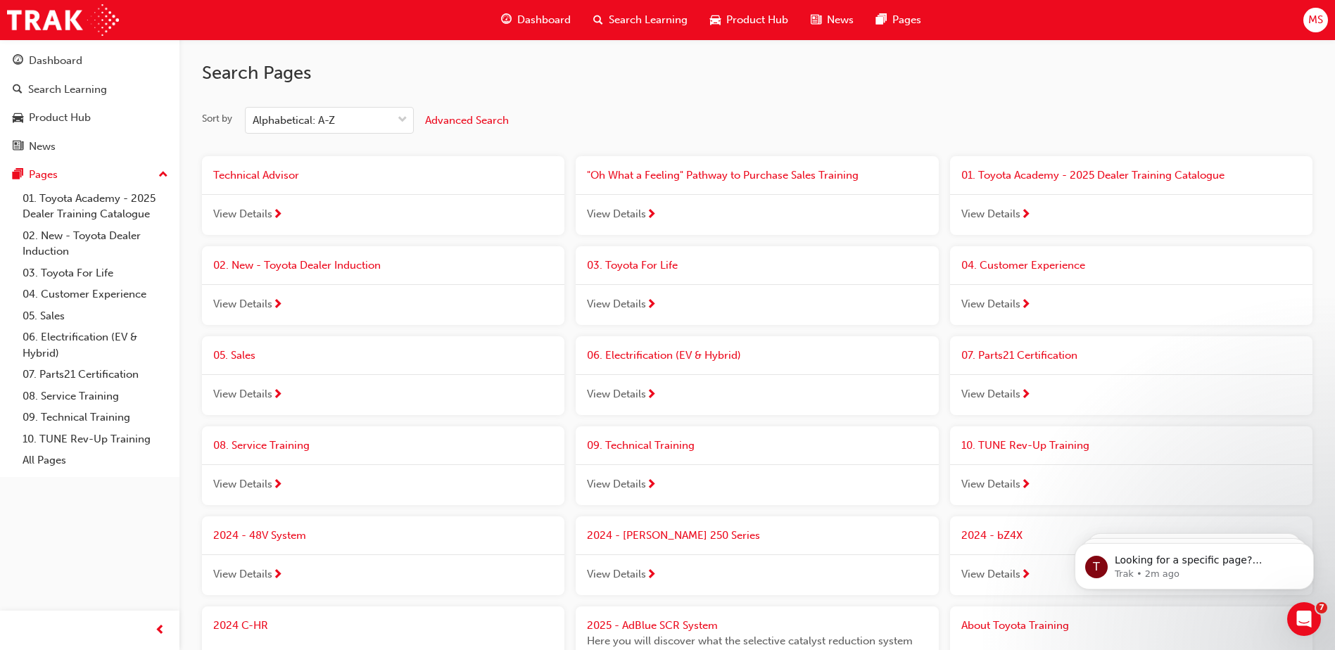
click at [250, 215] on span "View Details" at bounding box center [242, 214] width 59 height 16
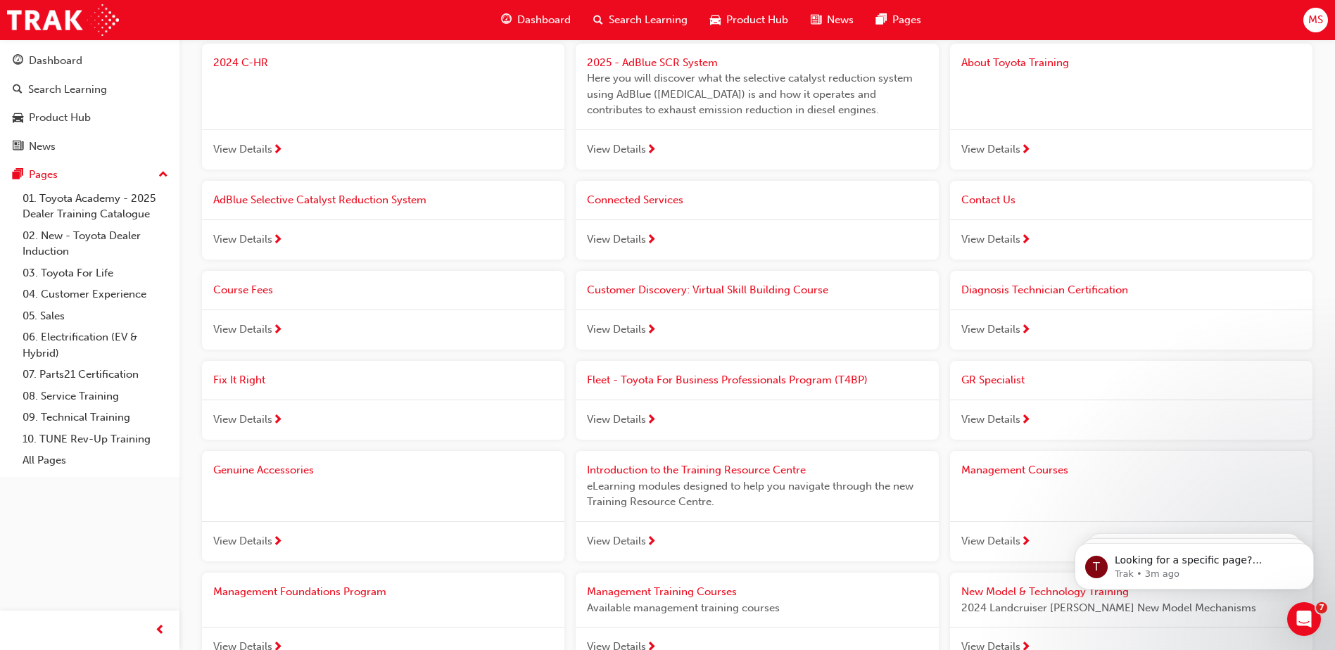
scroll to position [774, 0]
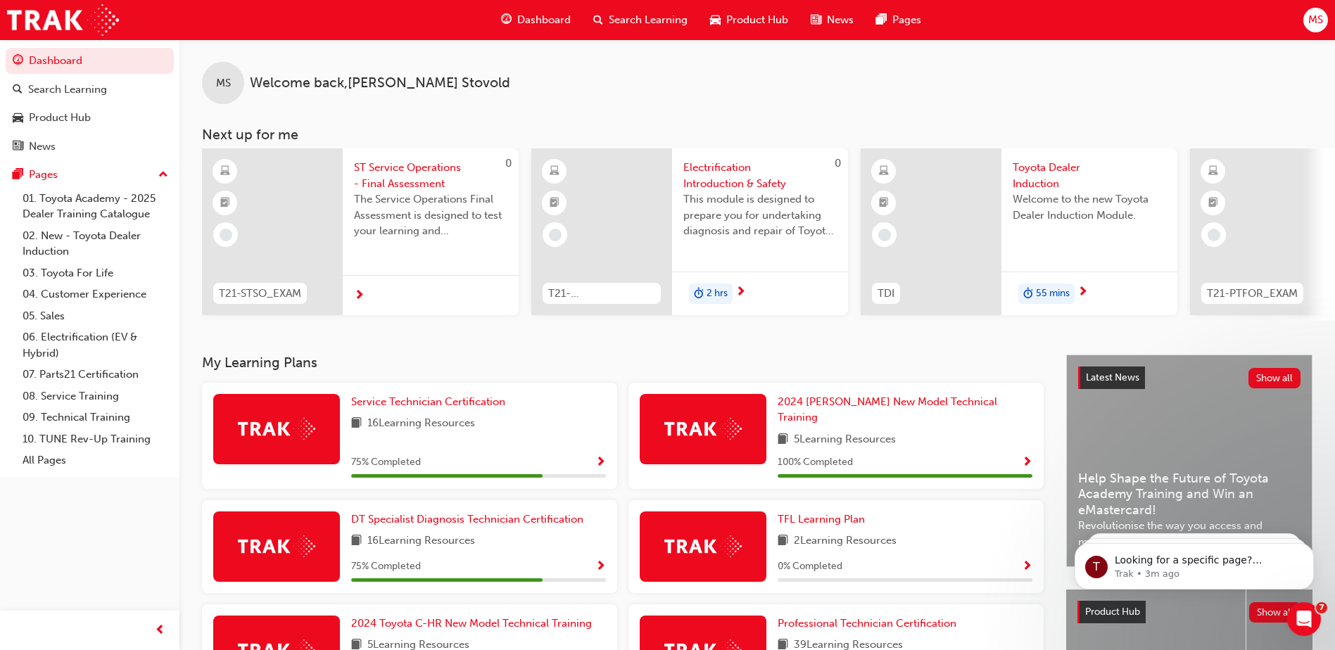
click at [1275, 188] on div at bounding box center [1260, 231] width 141 height 167
click at [101, 83] on div "Search Learning" at bounding box center [67, 90] width 79 height 16
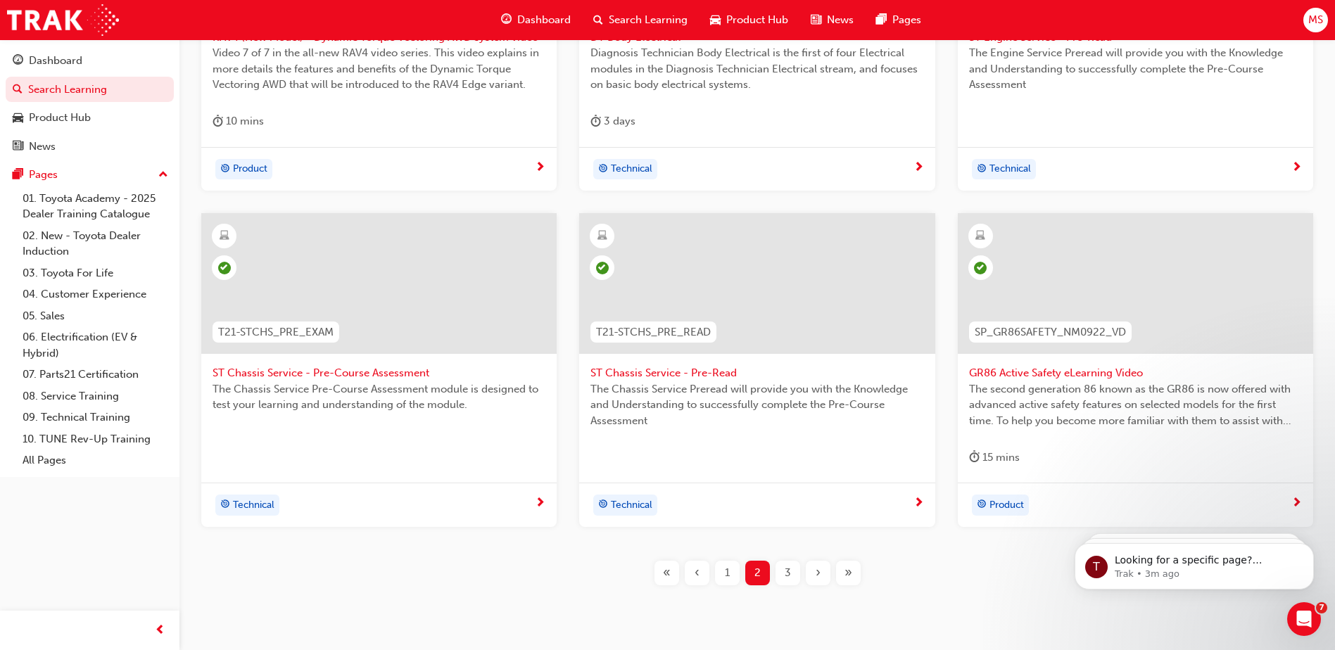
scroll to position [498, 0]
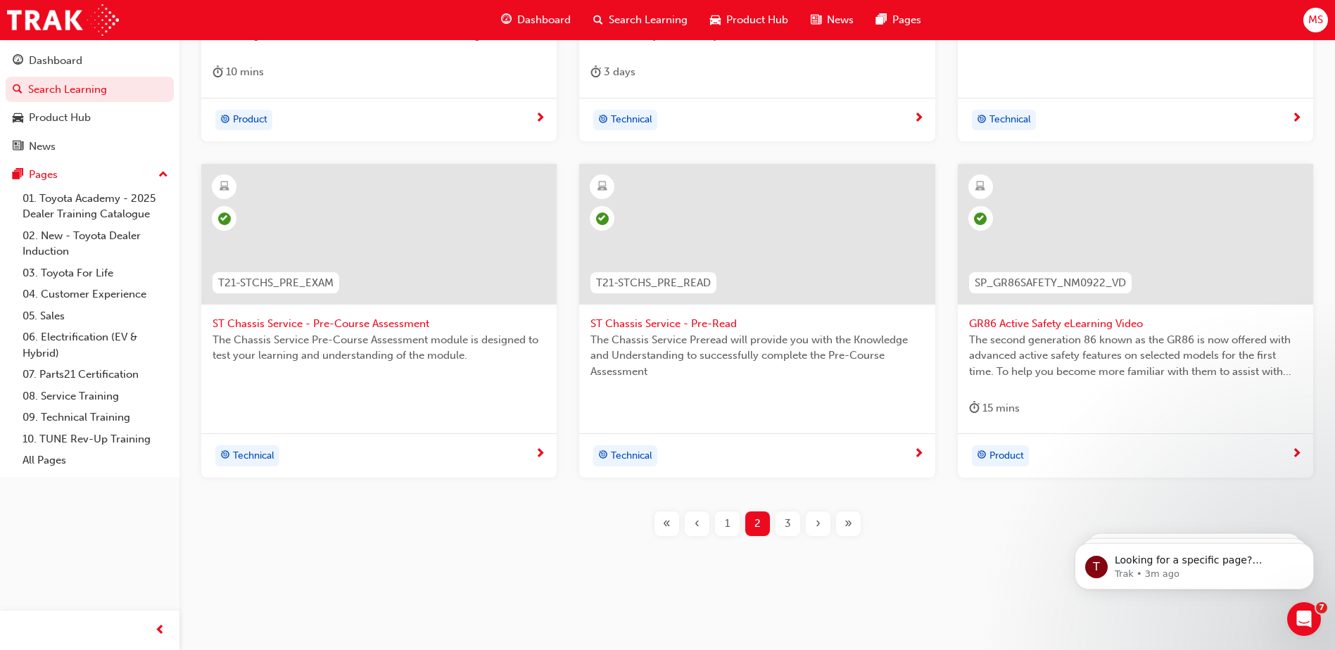
click at [732, 526] on div "1" at bounding box center [727, 524] width 25 height 25
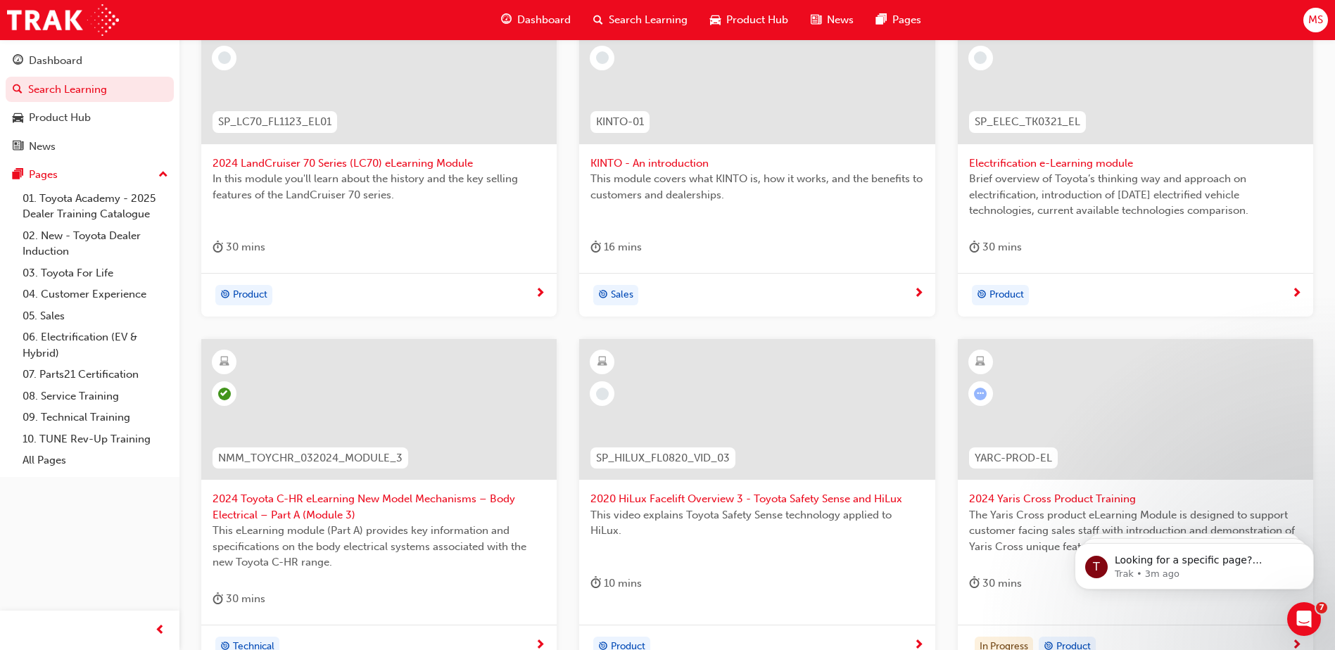
scroll to position [357, 0]
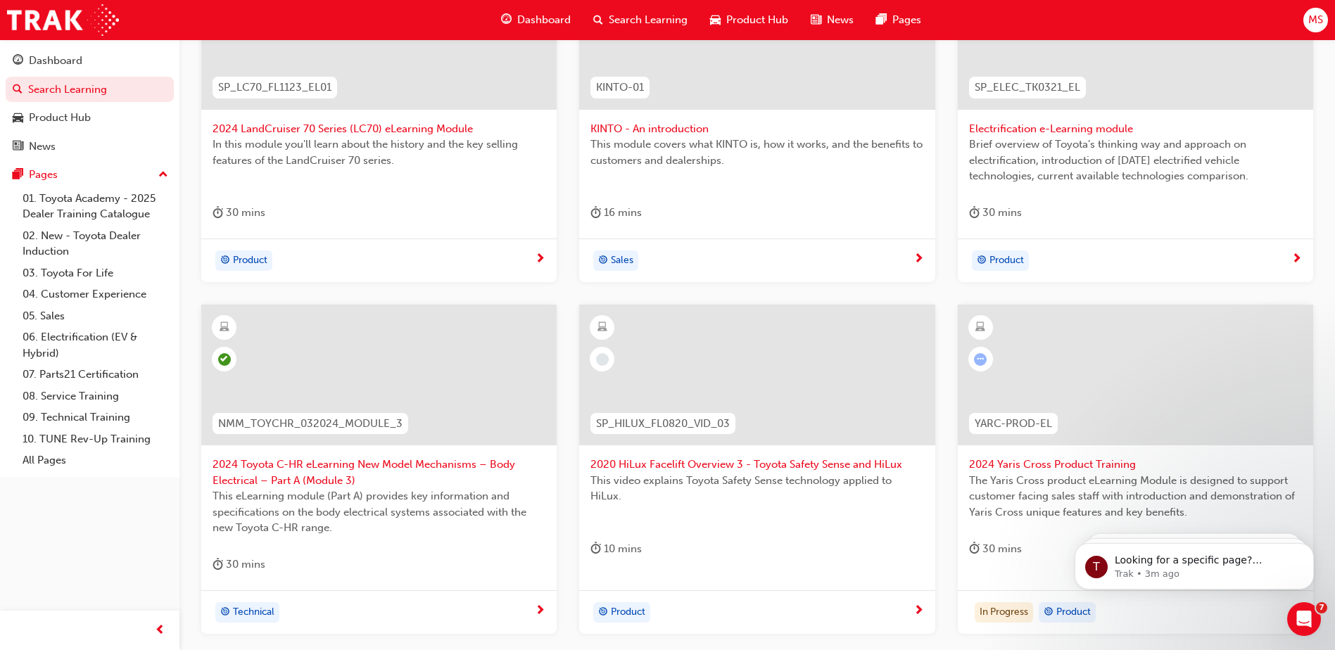
click at [302, 467] on span "2024 Toyota C-HR eLearning New Model Mechanisms – Body Electrical – Part A (Mod…" at bounding box center [379, 473] width 333 height 32
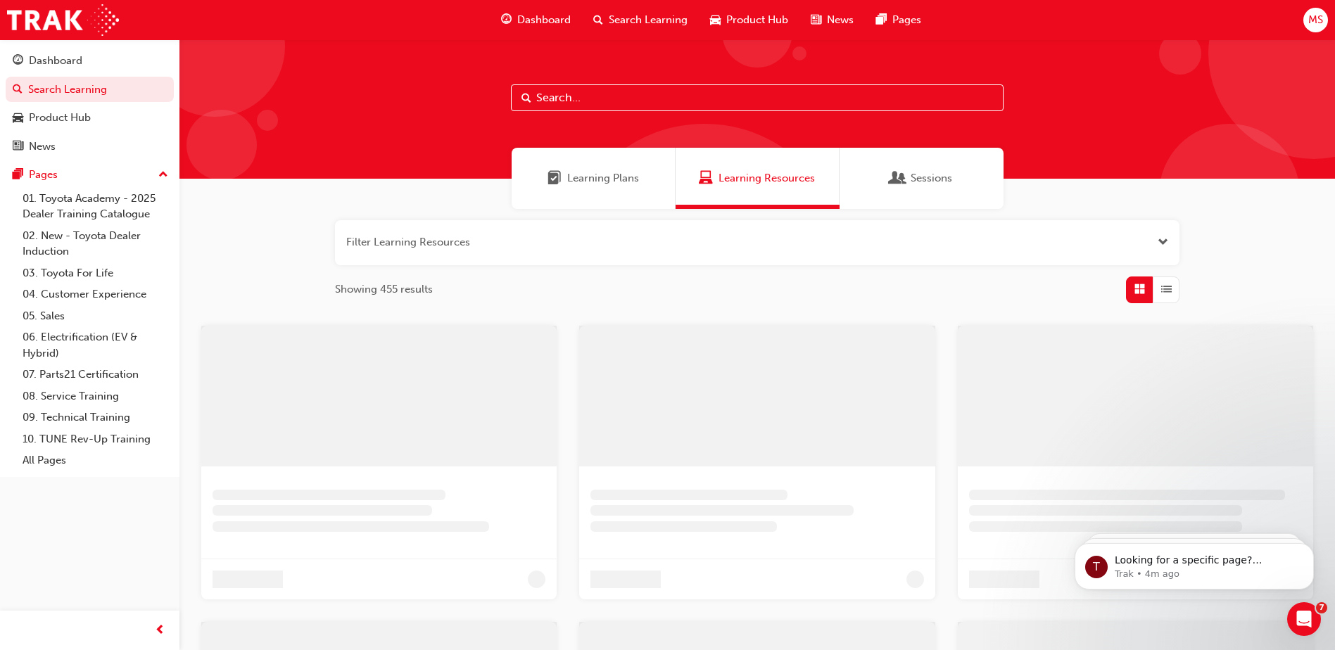
scroll to position [357, 0]
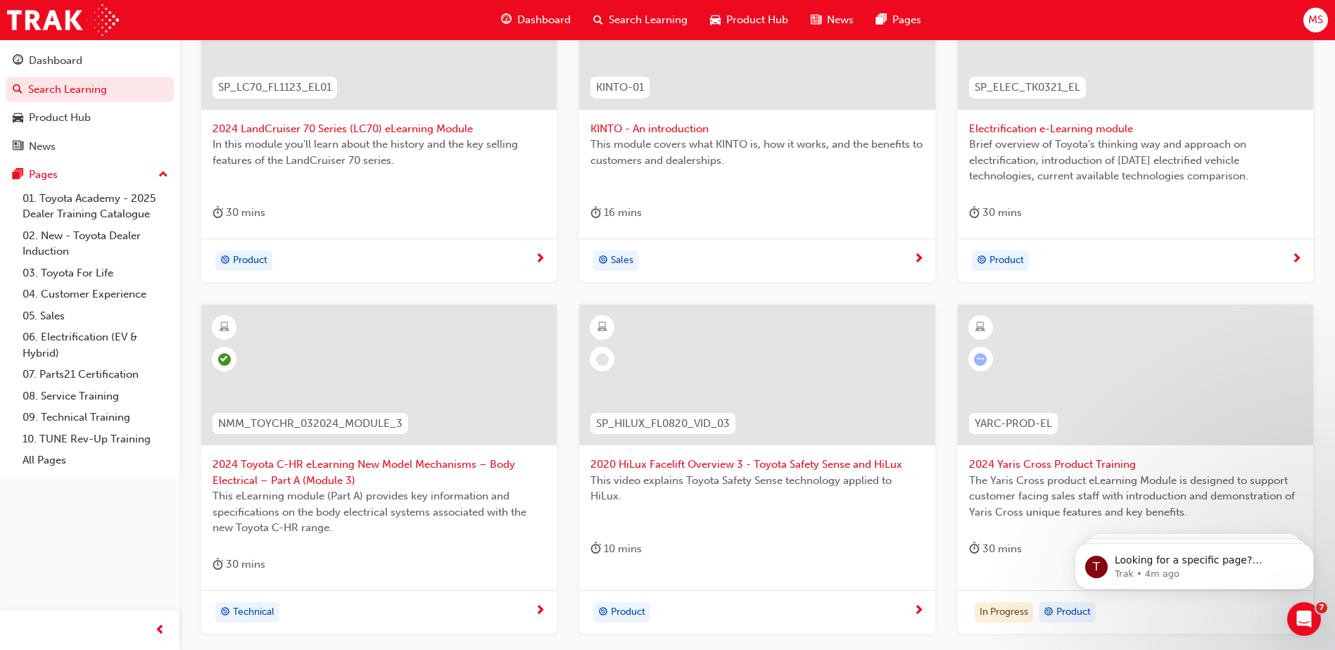
click at [639, 14] on span "Search Learning" at bounding box center [648, 20] width 79 height 16
click at [642, 23] on span "Search Learning" at bounding box center [648, 20] width 79 height 16
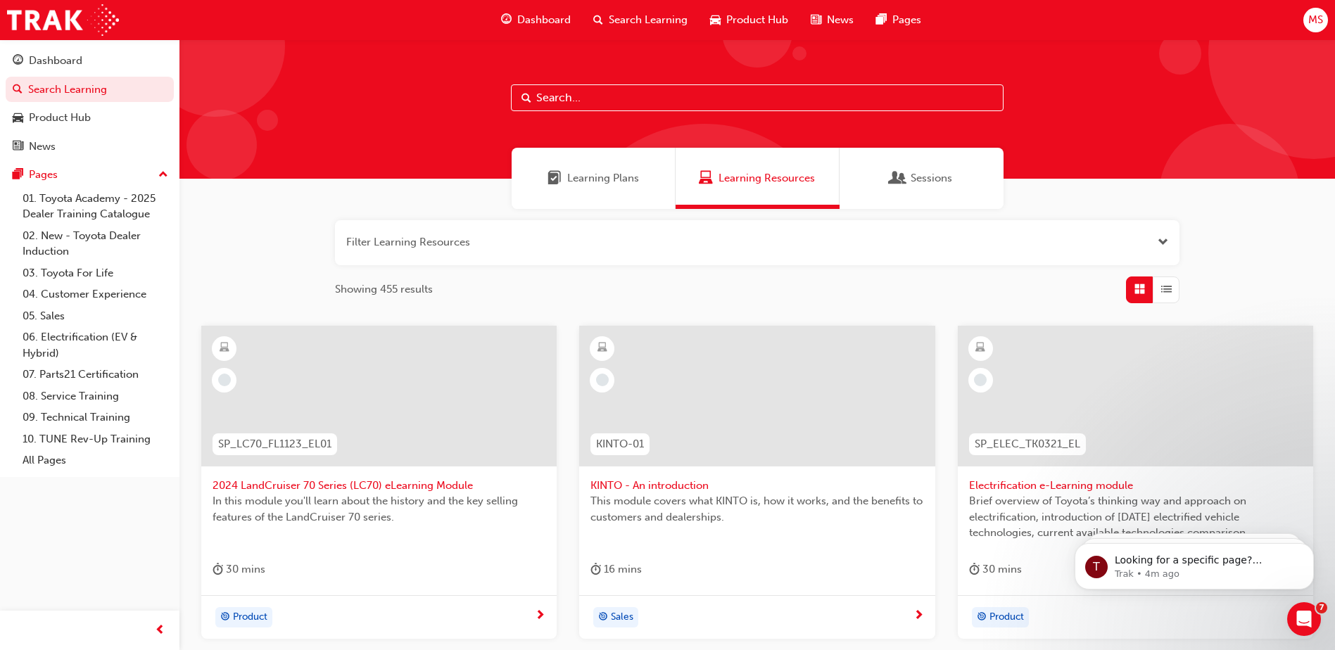
click at [549, 91] on input "text" at bounding box center [757, 97] width 493 height 27
type input "new cars"
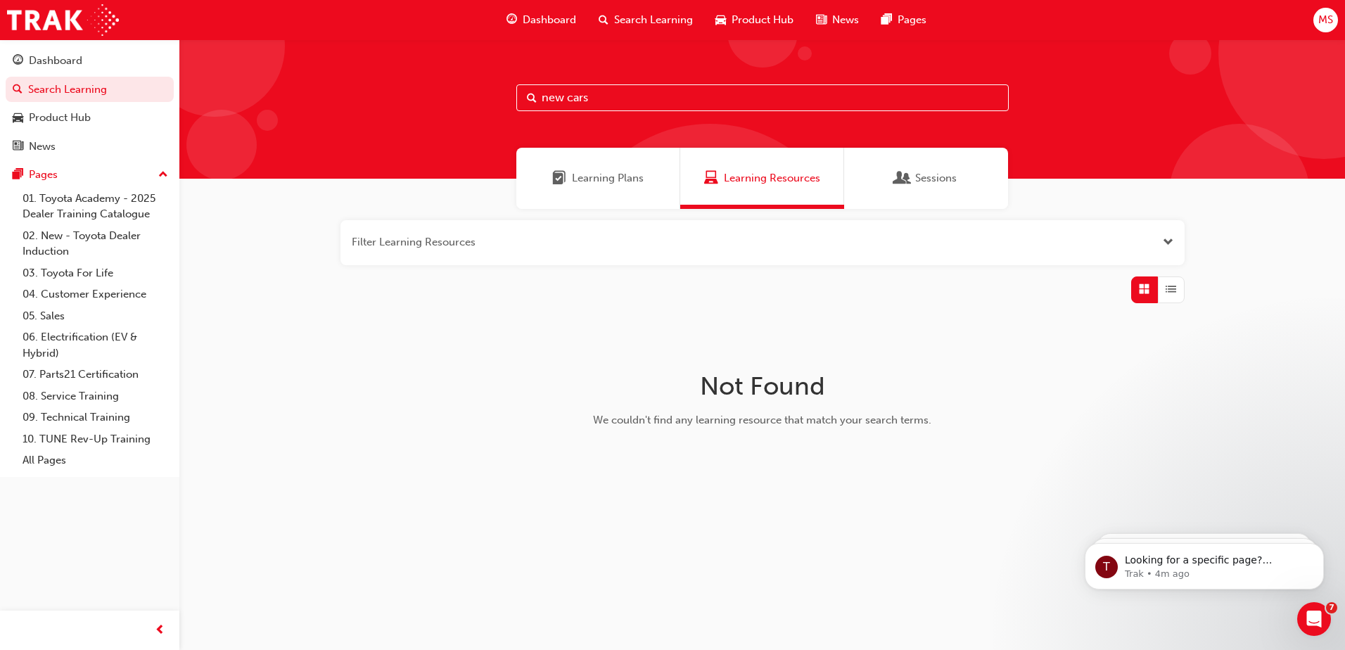
click at [620, 176] on span "Learning Plans" at bounding box center [608, 178] width 72 height 16
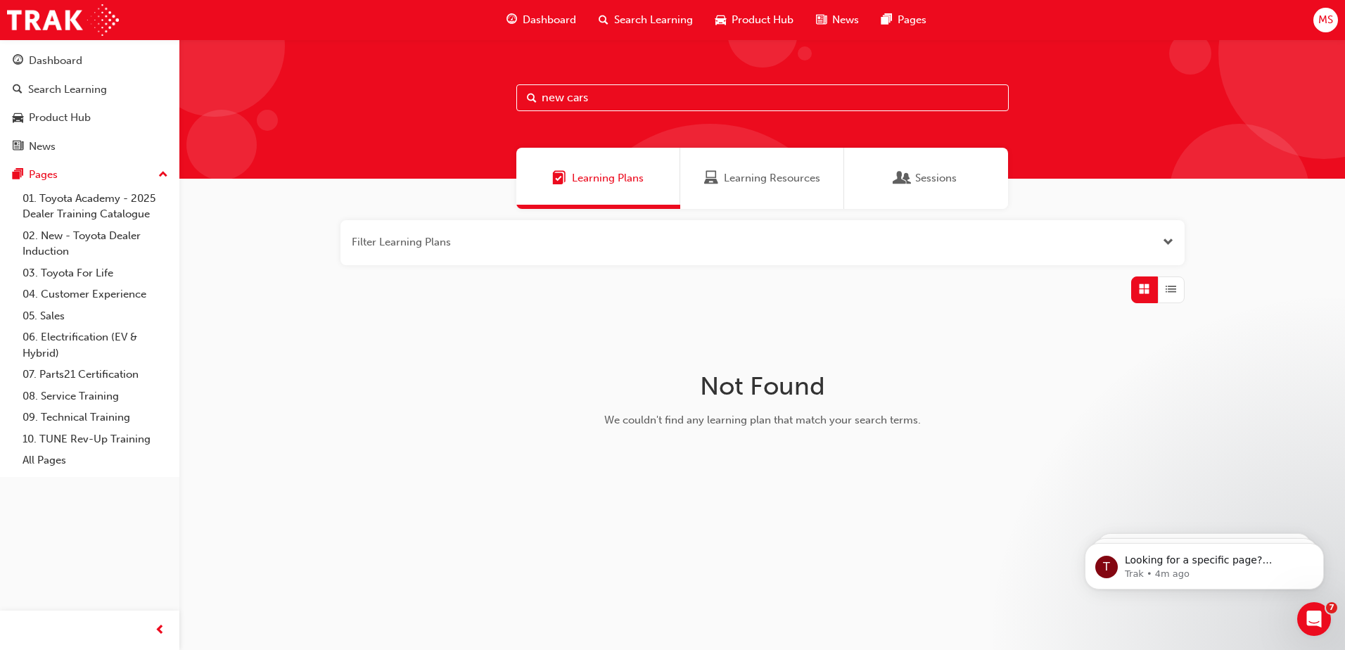
drag, startPoint x: 593, startPoint y: 98, endPoint x: 499, endPoint y: 106, distance: 94.7
click at [499, 106] on div "new cars" at bounding box center [762, 108] width 1166 height 139
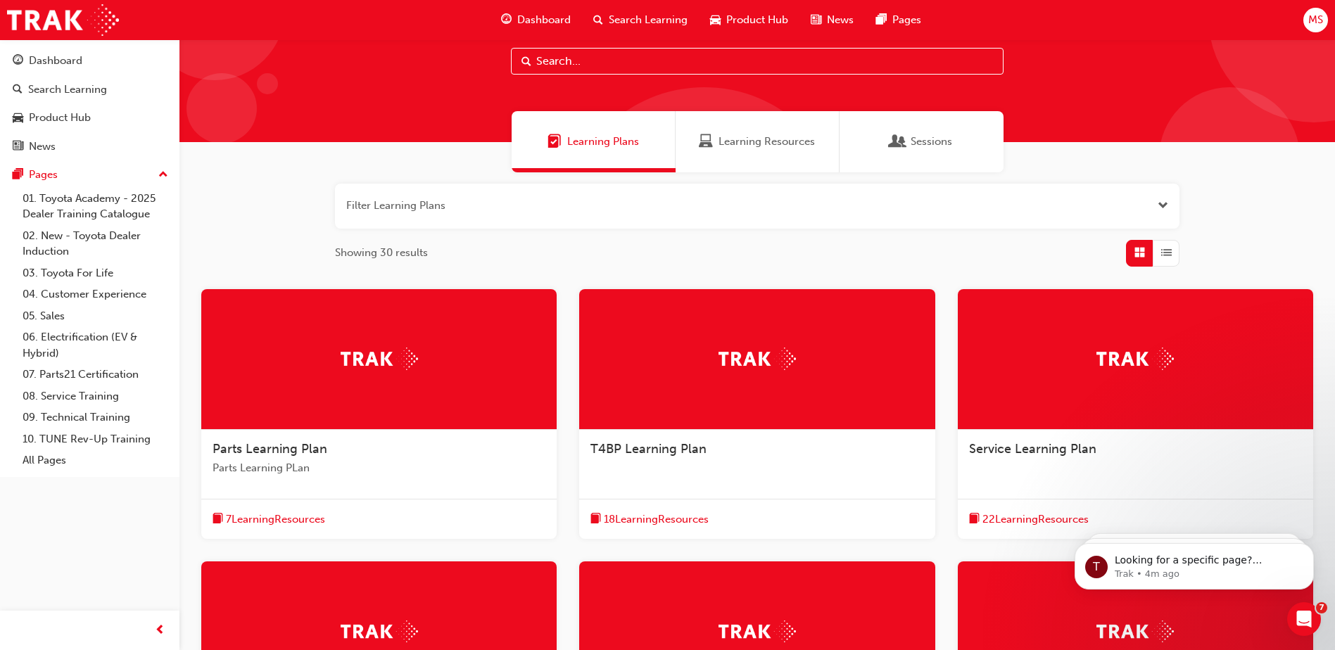
scroll to position [34, 0]
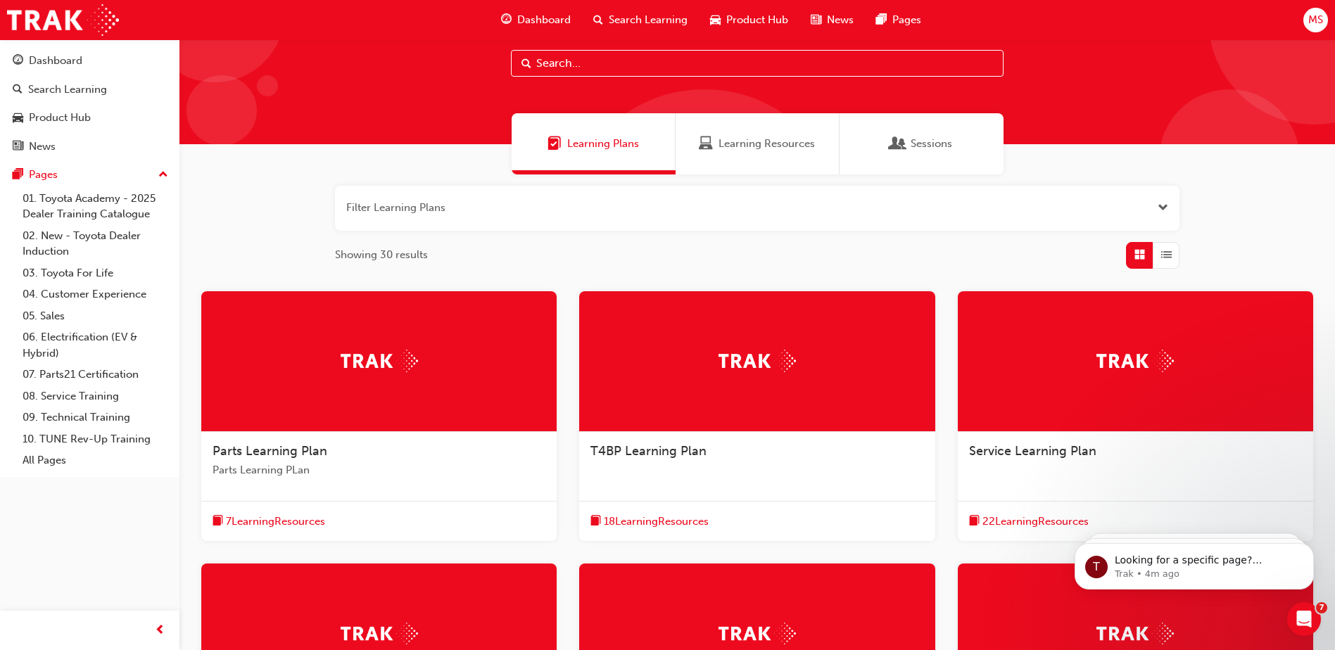
click at [751, 139] on span "Learning Resources" at bounding box center [766, 144] width 96 height 16
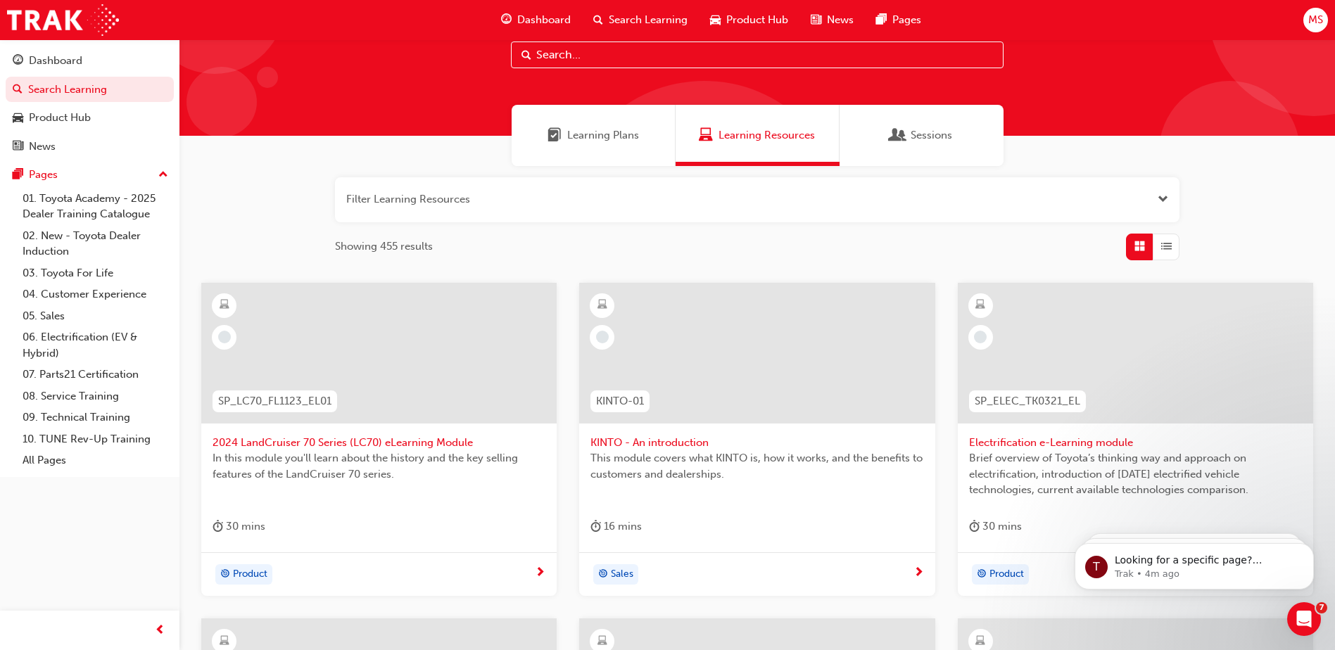
scroll to position [34, 0]
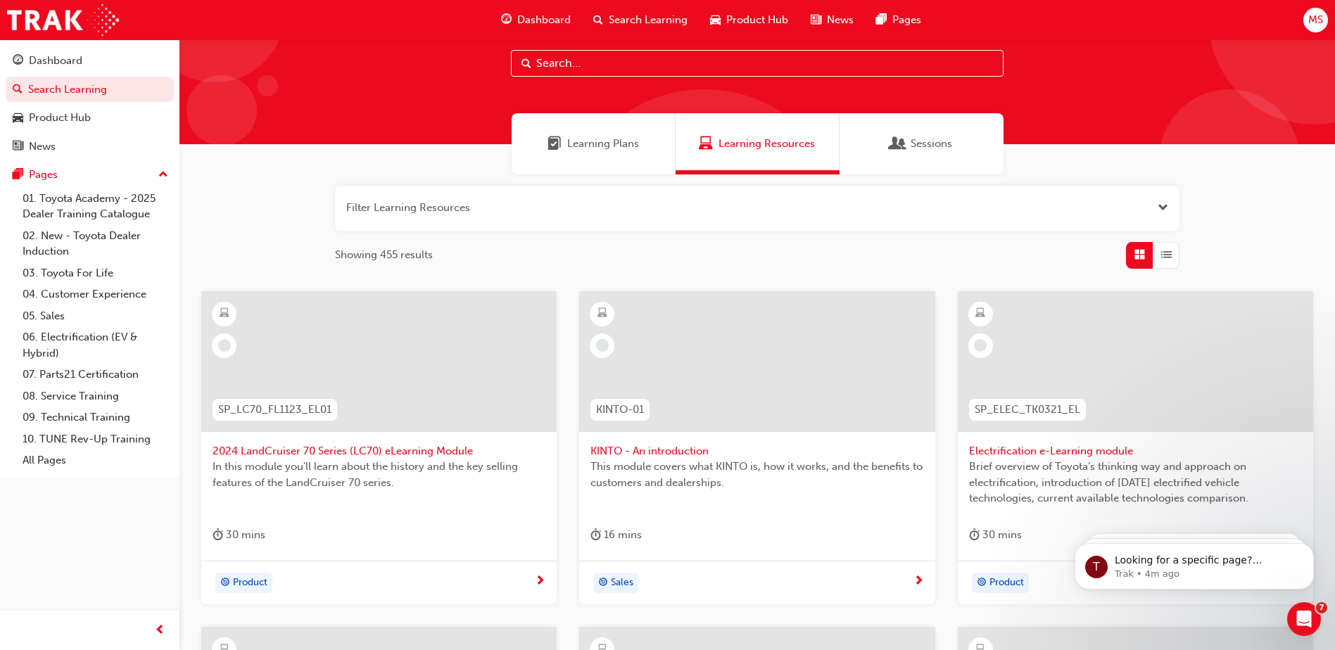
click at [1164, 254] on span "List" at bounding box center [1166, 255] width 11 height 16
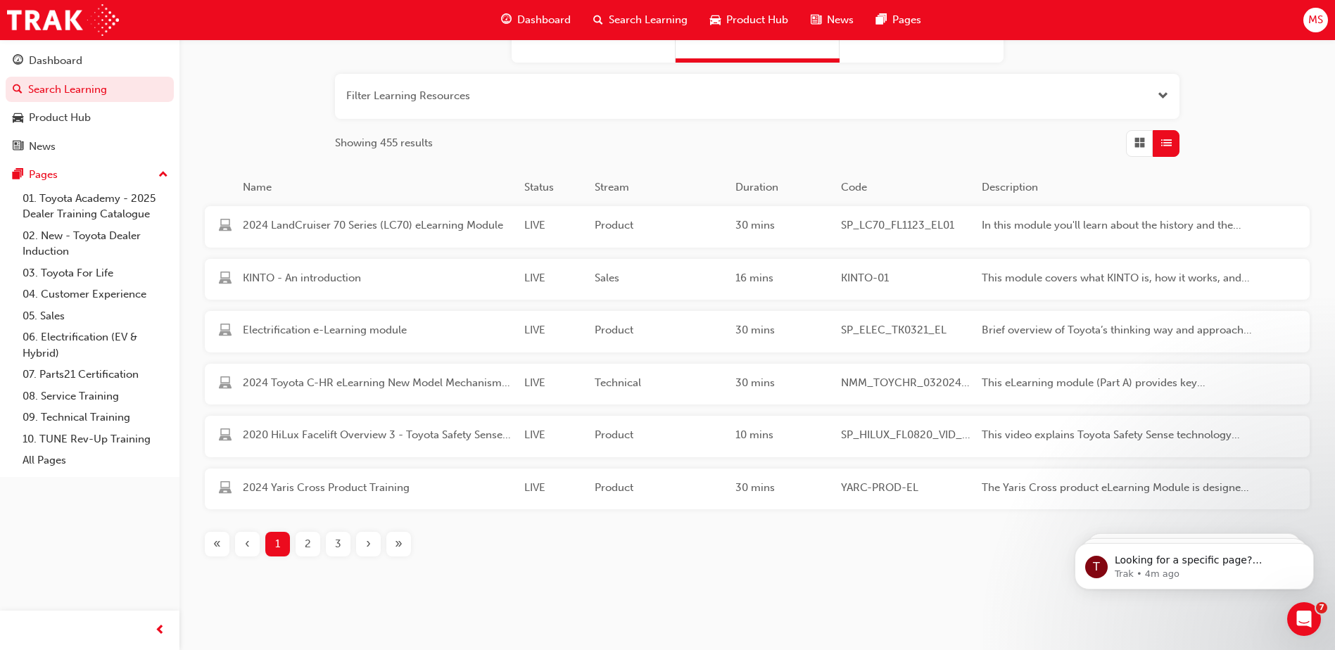
scroll to position [167, 0]
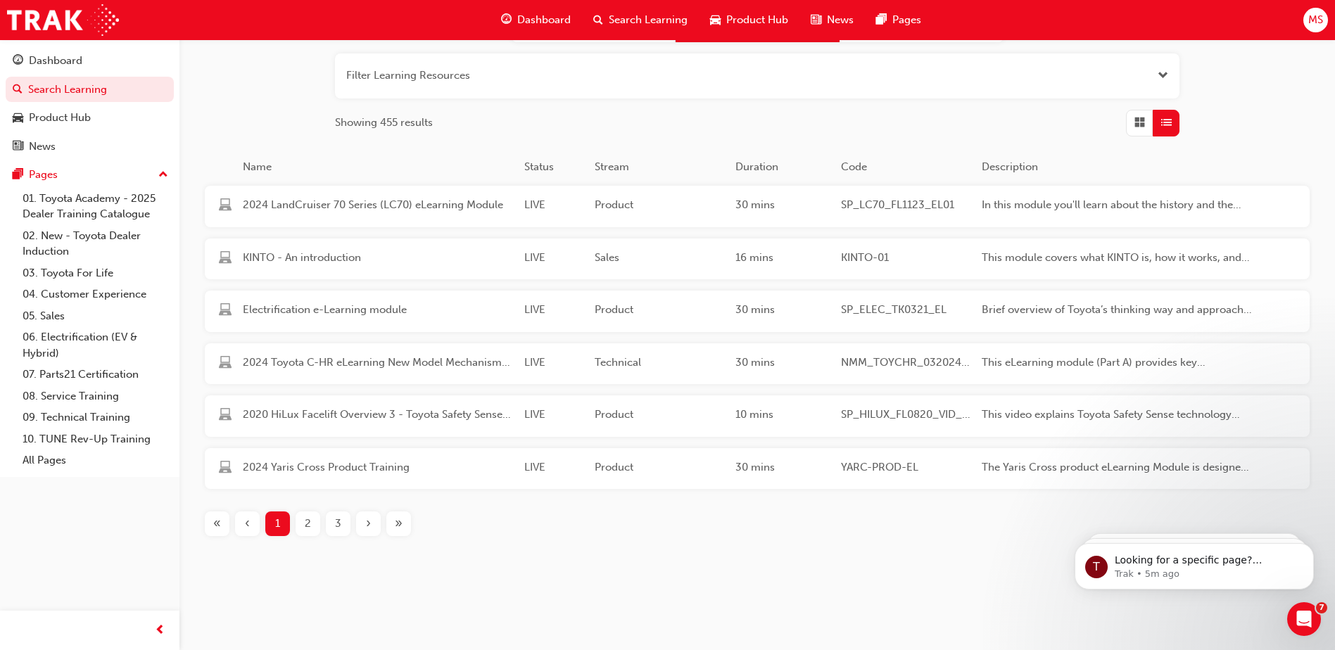
click at [310, 520] on span "2" at bounding box center [308, 524] width 6 height 16
click at [334, 531] on div "3" at bounding box center [338, 524] width 25 height 25
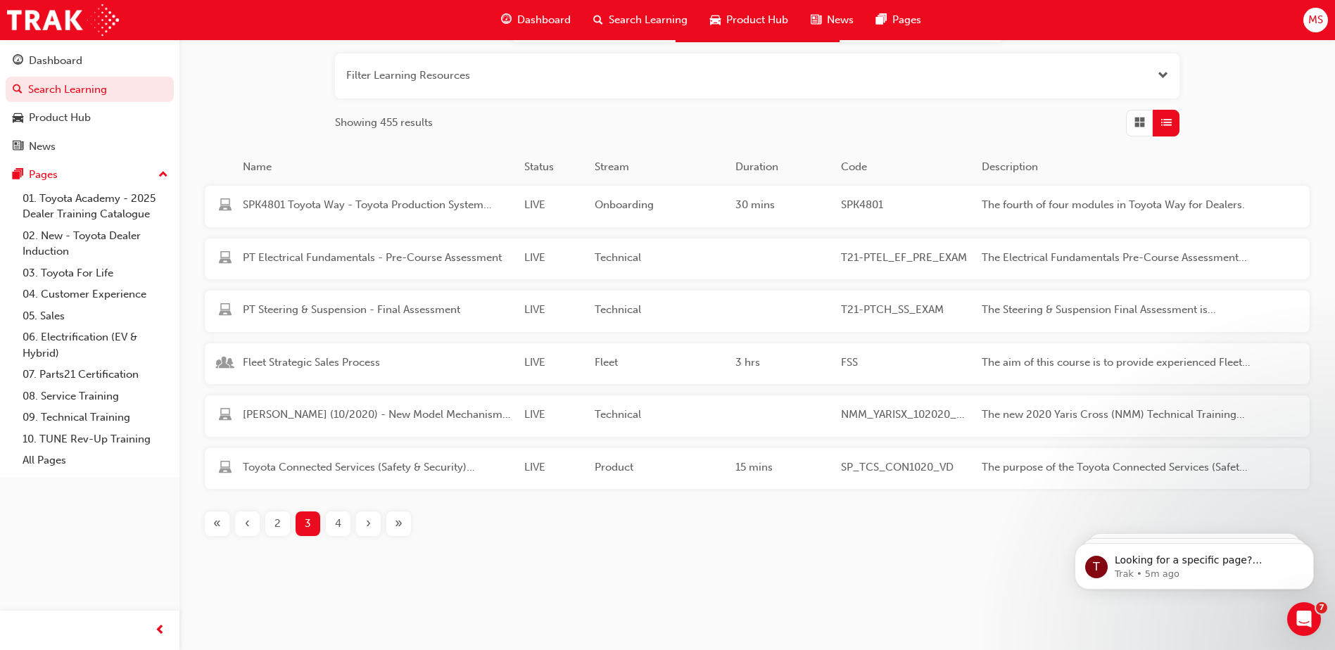
click at [336, 527] on span "4" at bounding box center [338, 524] width 6 height 16
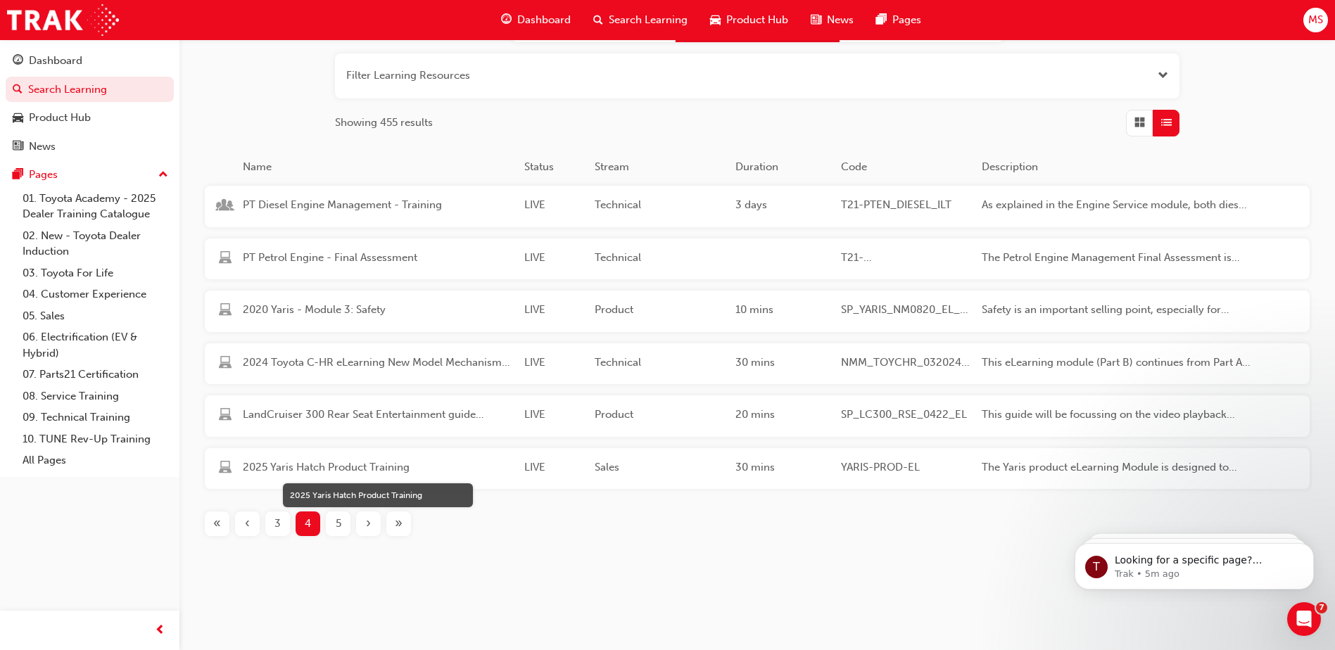
click at [366, 469] on span "2025 Yaris Hatch Product Training" at bounding box center [378, 468] width 270 height 16
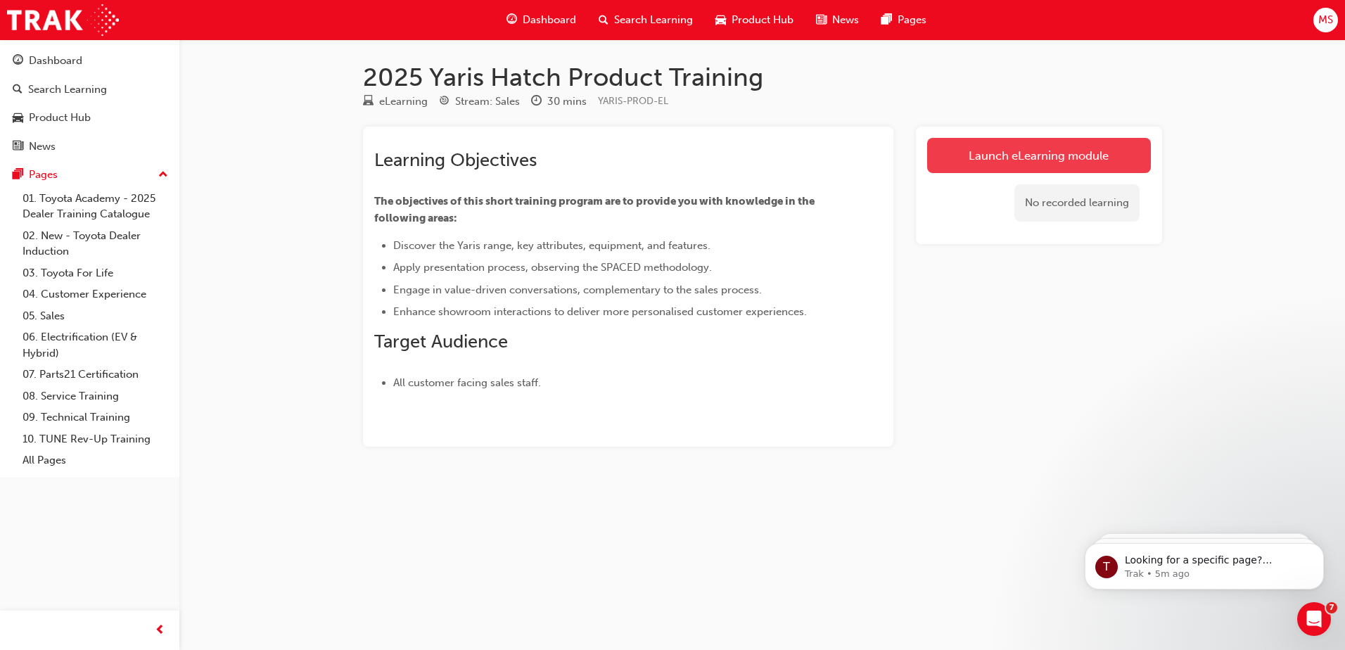
click at [1013, 153] on link "Launch eLearning module" at bounding box center [1039, 155] width 224 height 35
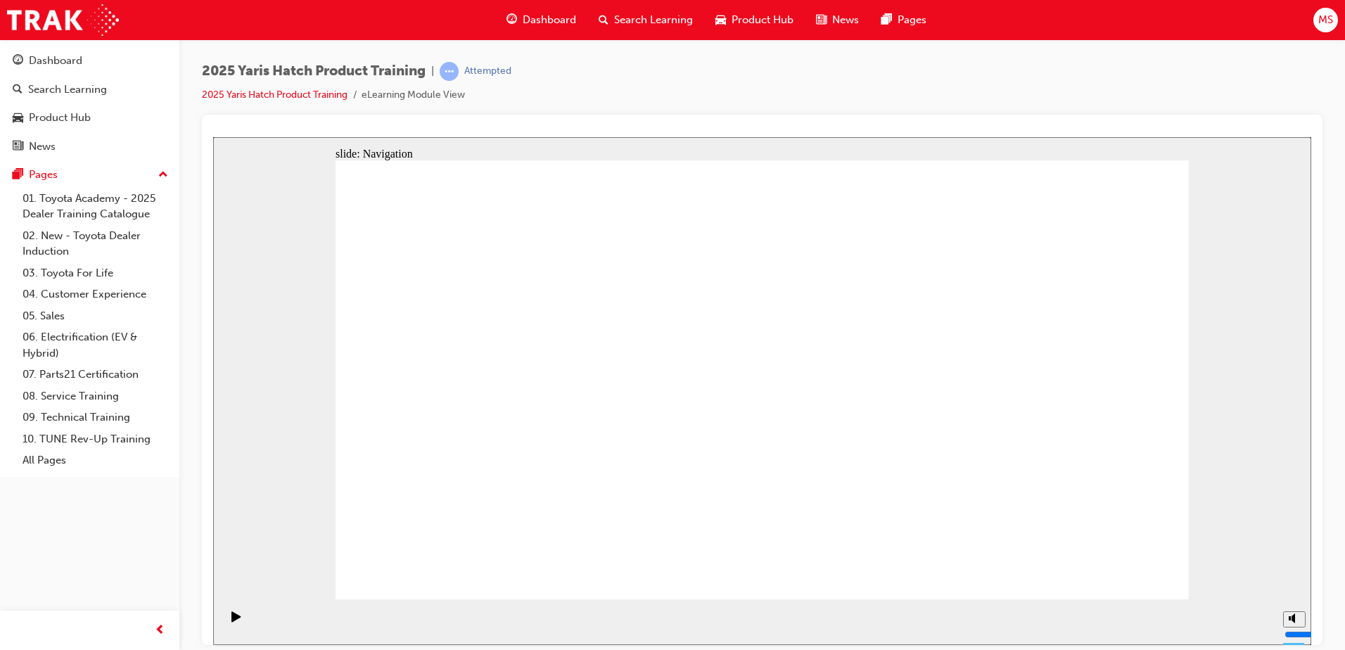
drag, startPoint x: 1113, startPoint y: 573, endPoint x: 1018, endPoint y: 576, distance: 95.1
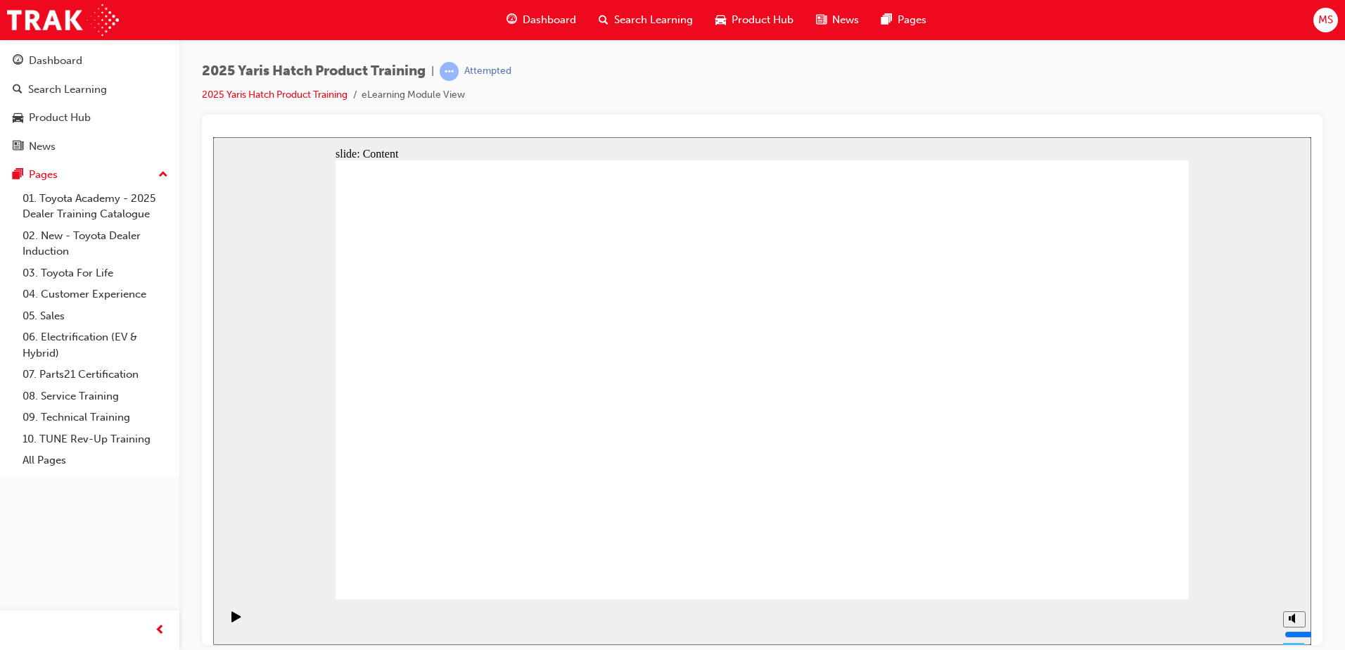
drag, startPoint x: 702, startPoint y: 290, endPoint x: 707, endPoint y: 236, distance: 54.5
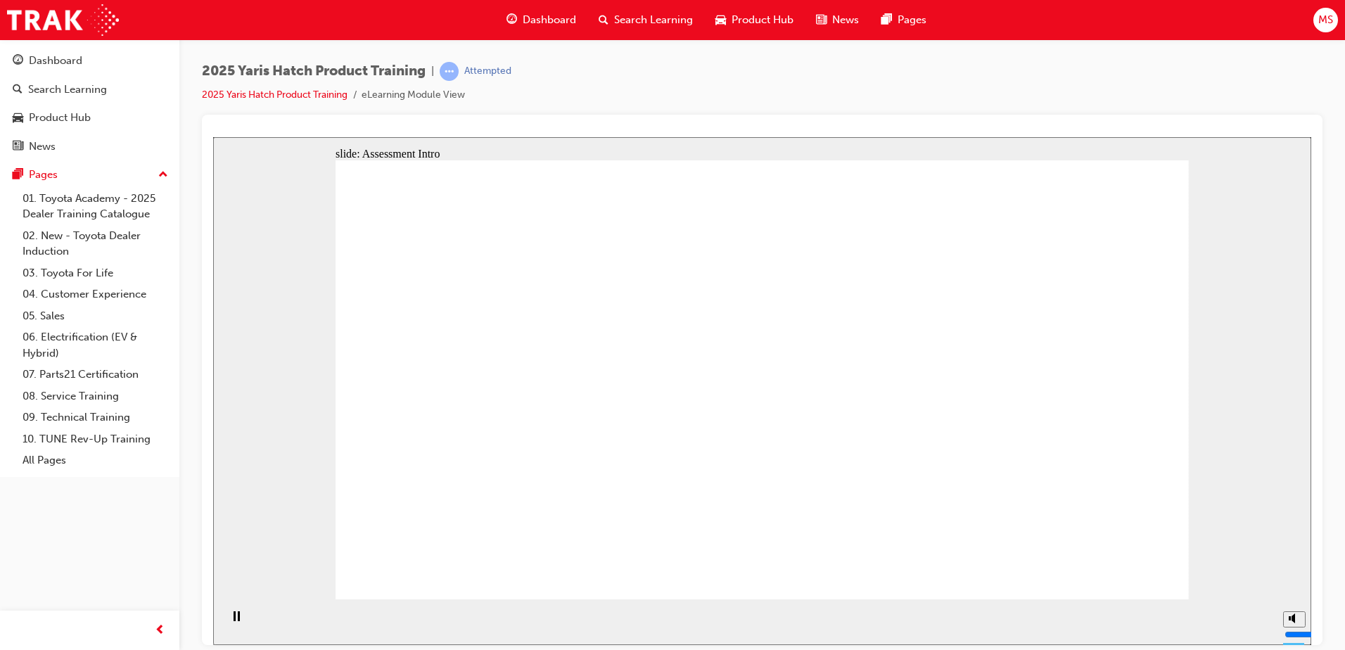
radio input "true"
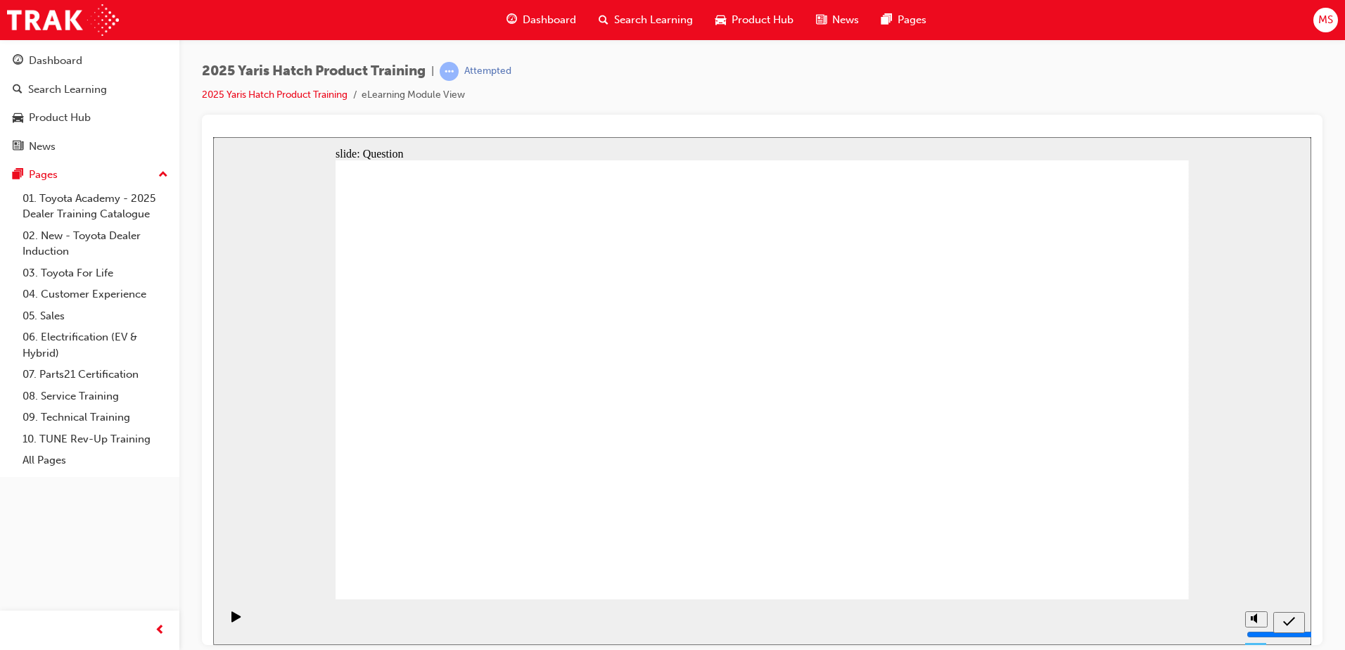
radio input "true"
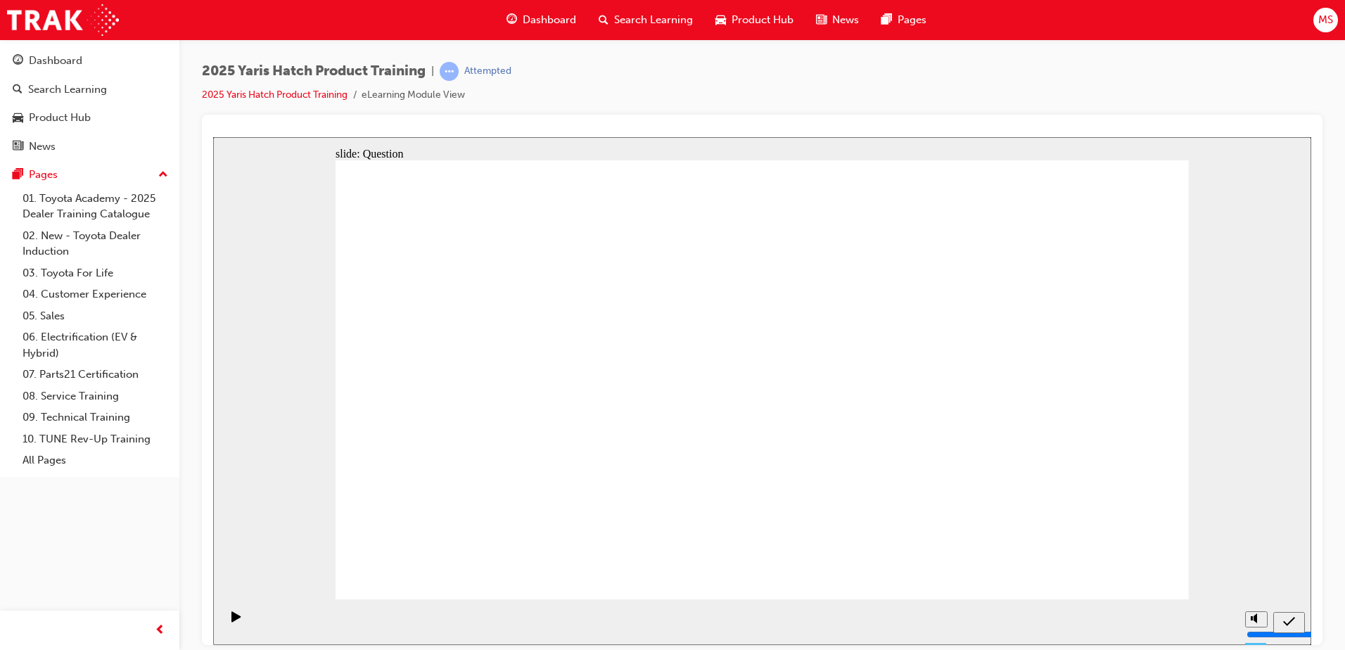
radio input "true"
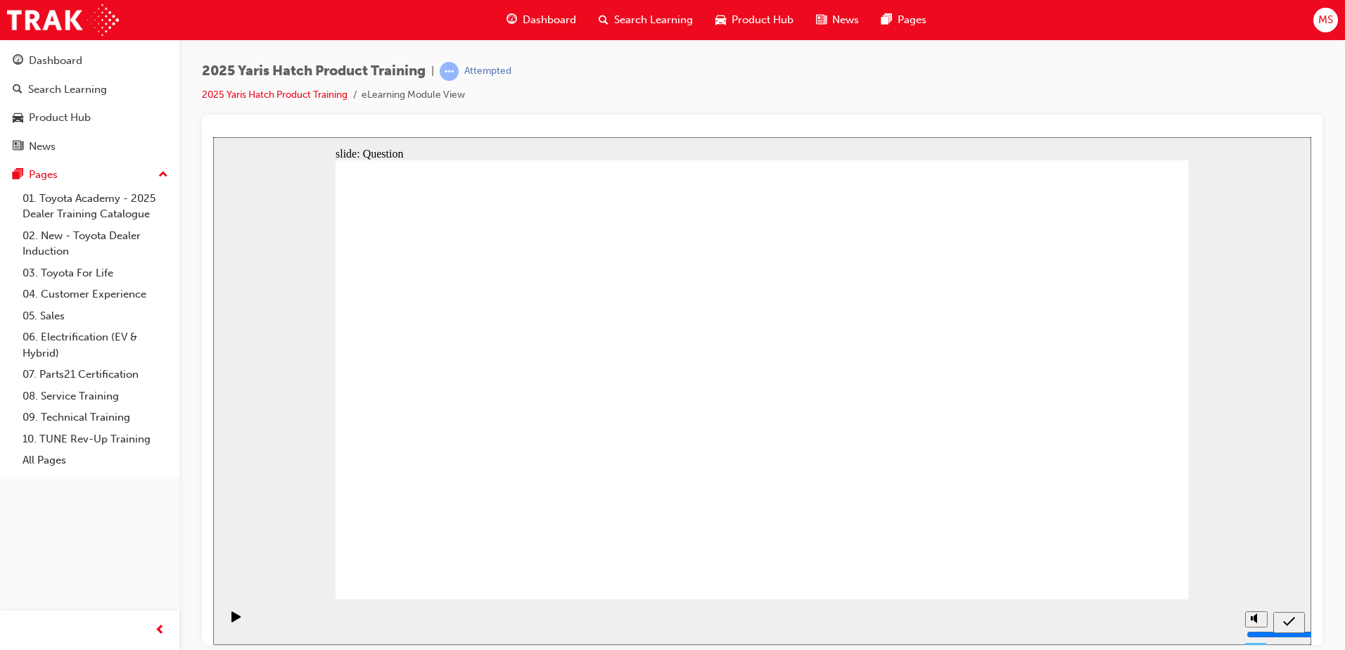
radio input "true"
drag, startPoint x: 592, startPoint y: 503, endPoint x: 896, endPoint y: 356, distance: 337.7
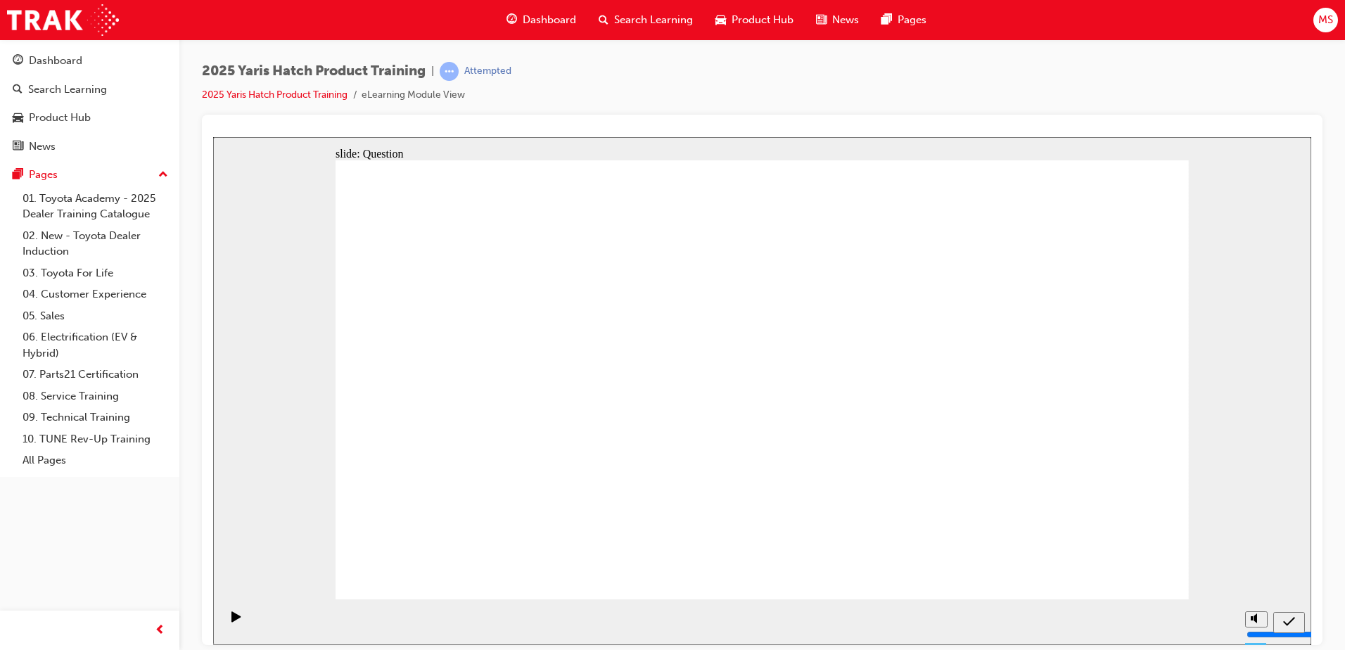
drag, startPoint x: 888, startPoint y: 360, endPoint x: 597, endPoint y: 476, distance: 313.0
drag, startPoint x: 736, startPoint y: 336, endPoint x: 899, endPoint y: 464, distance: 207.9
drag, startPoint x: 1040, startPoint y: 334, endPoint x: 1049, endPoint y: 463, distance: 129.1
drag, startPoint x: 1039, startPoint y: 486, endPoint x: 745, endPoint y: 480, distance: 294.9
drag, startPoint x: 462, startPoint y: 354, endPoint x: 883, endPoint y: 425, distance: 426.8
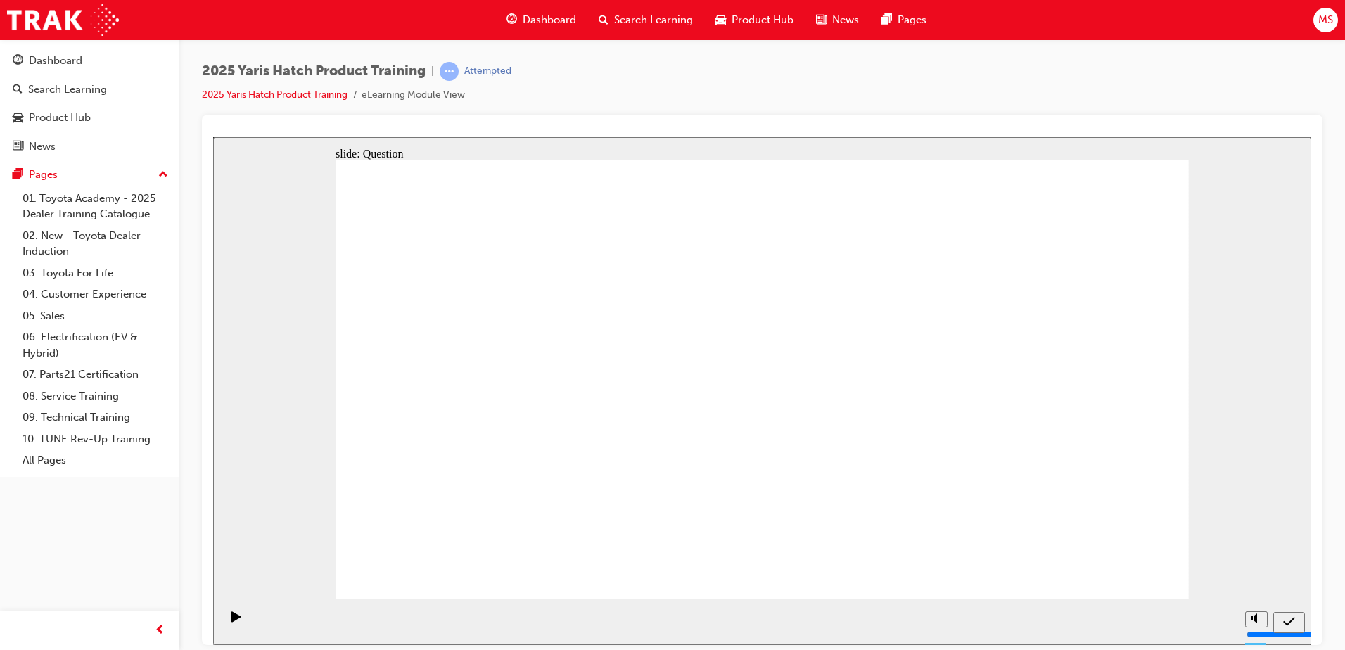
drag, startPoint x: 588, startPoint y: 348, endPoint x: 396, endPoint y: 464, distance: 224.8
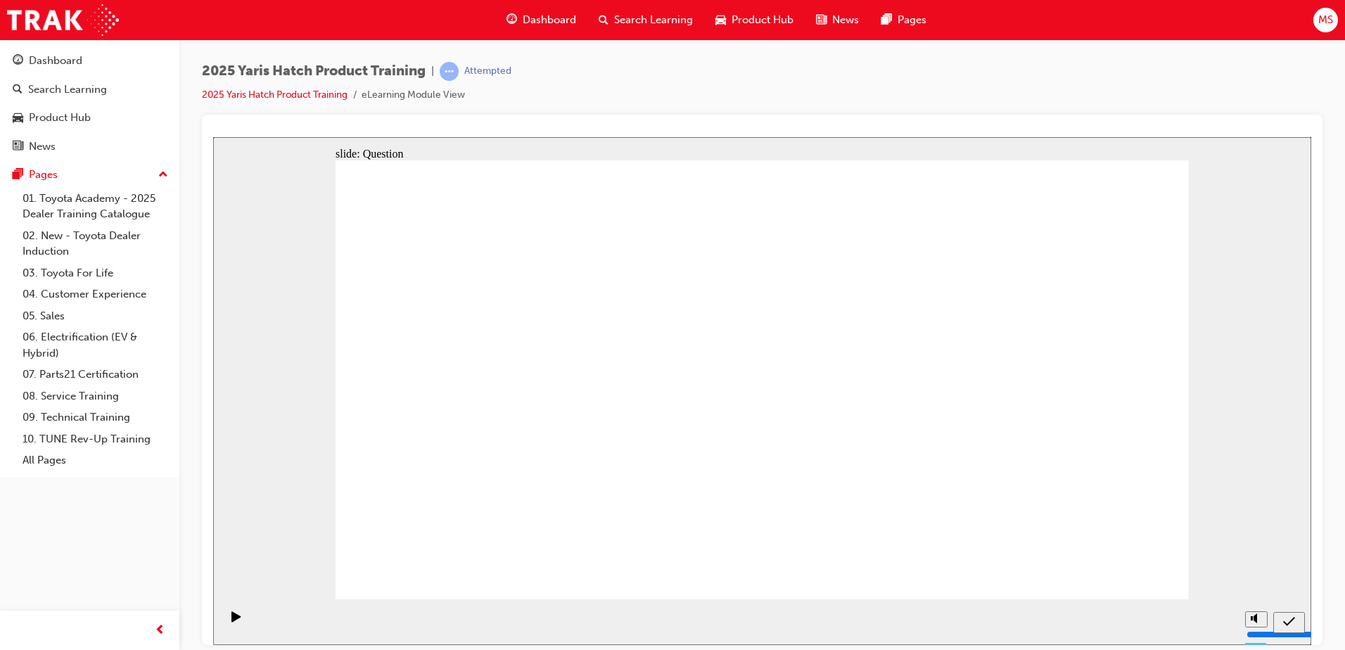
radio input "true"
drag, startPoint x: 936, startPoint y: 323, endPoint x: 965, endPoint y: 373, distance: 57.7
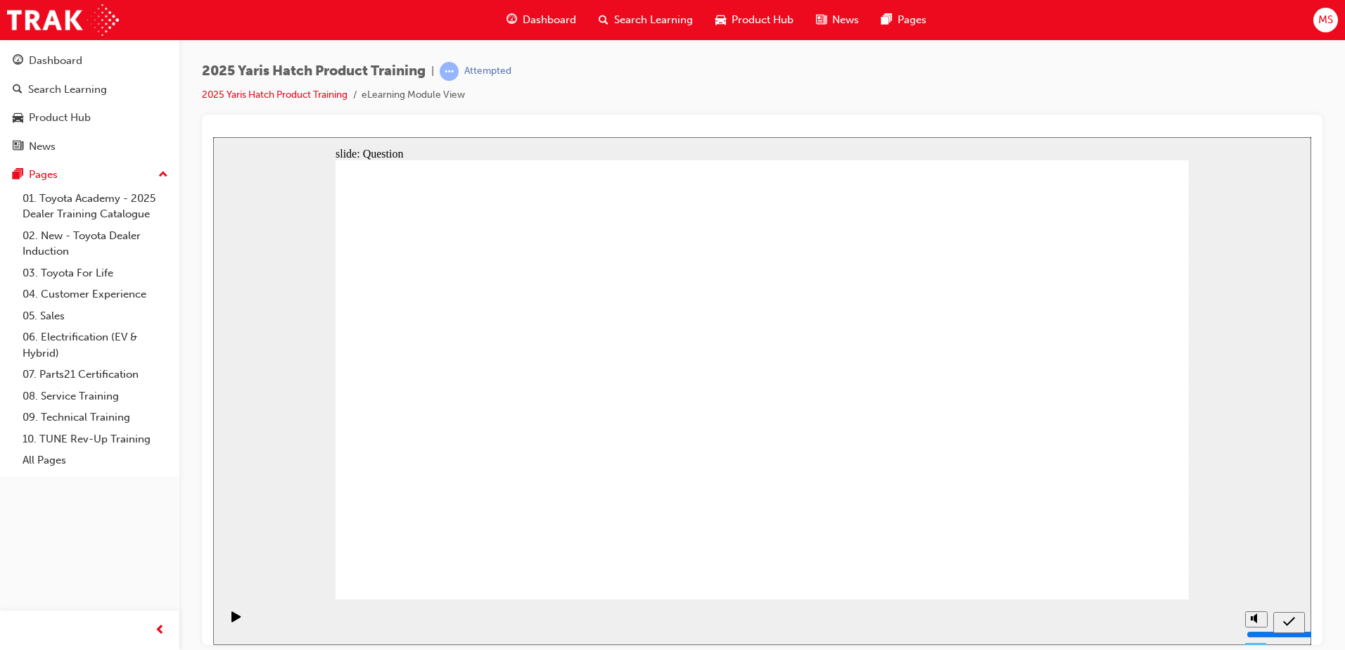
radio input "true"
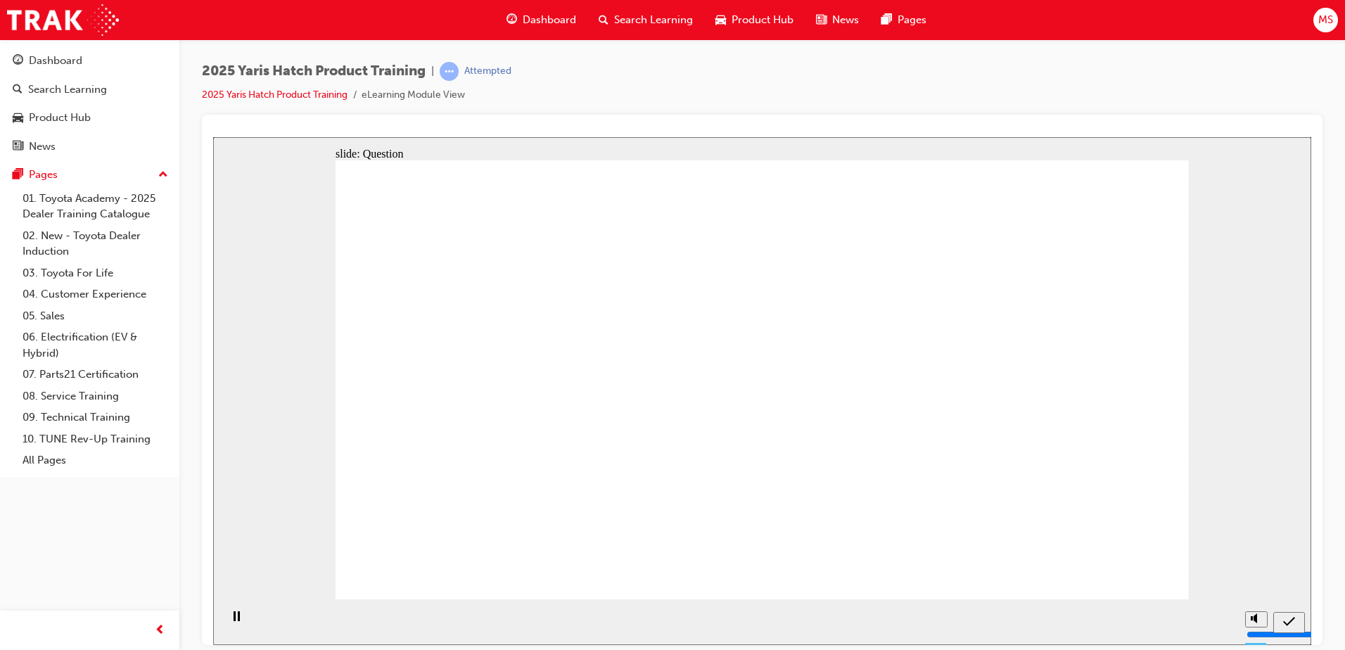
radio input "true"
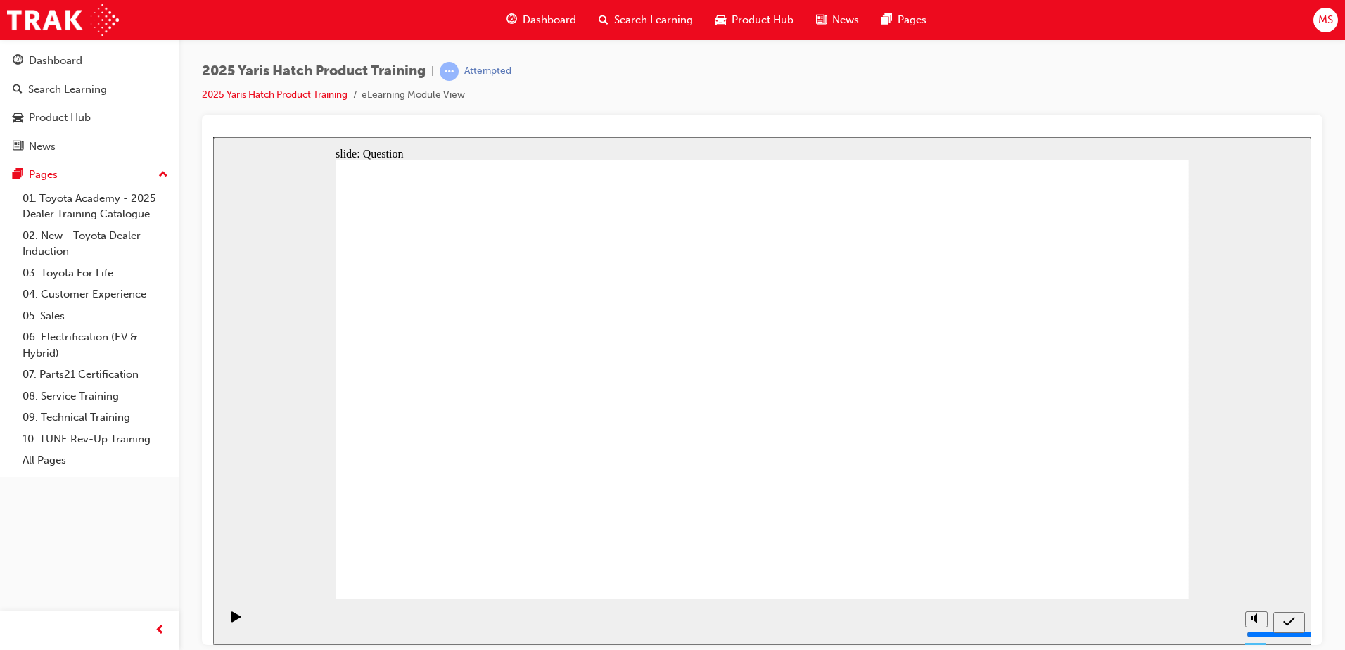
drag, startPoint x: 450, startPoint y: 348, endPoint x: 1068, endPoint y: 479, distance: 631.4
drag, startPoint x: 754, startPoint y: 367, endPoint x: 899, endPoint y: 475, distance: 180.6
drag, startPoint x: 1082, startPoint y: 342, endPoint x: 768, endPoint y: 474, distance: 340.3
drag, startPoint x: 859, startPoint y: 389, endPoint x: 620, endPoint y: 488, distance: 259.0
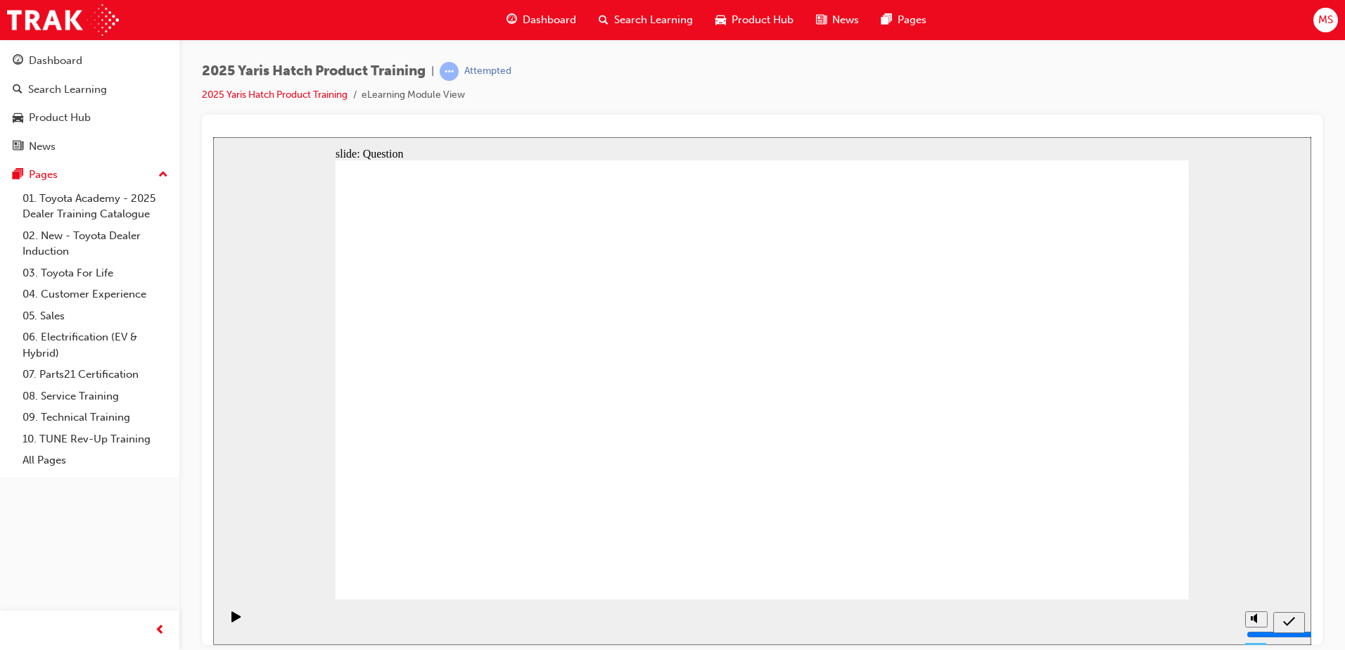
drag, startPoint x: 575, startPoint y: 405, endPoint x: 465, endPoint y: 488, distance: 138.1
